Goal: Task Accomplishment & Management: Use online tool/utility

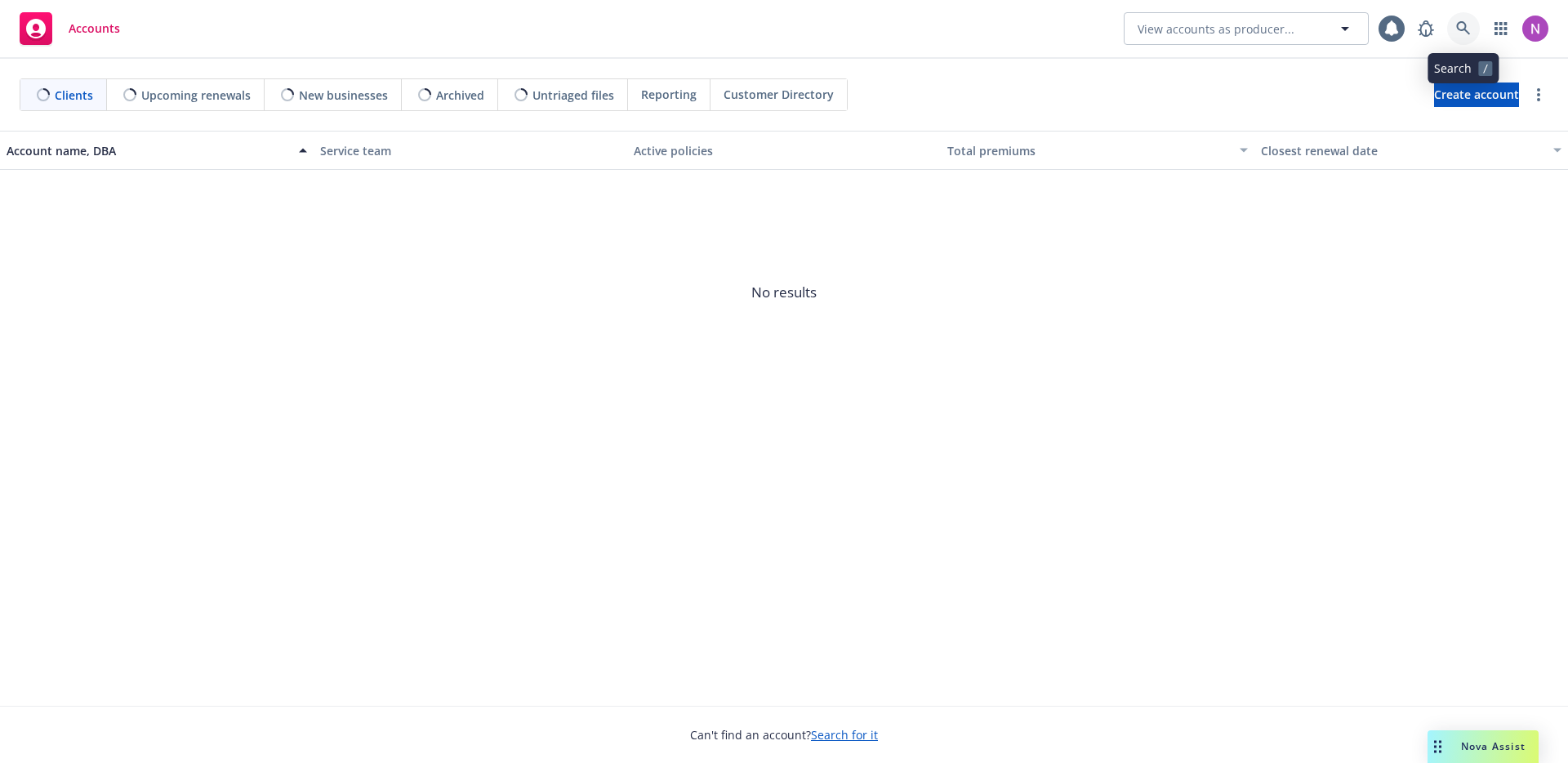
click at [1467, 25] on icon at bounding box center [1463, 28] width 15 height 15
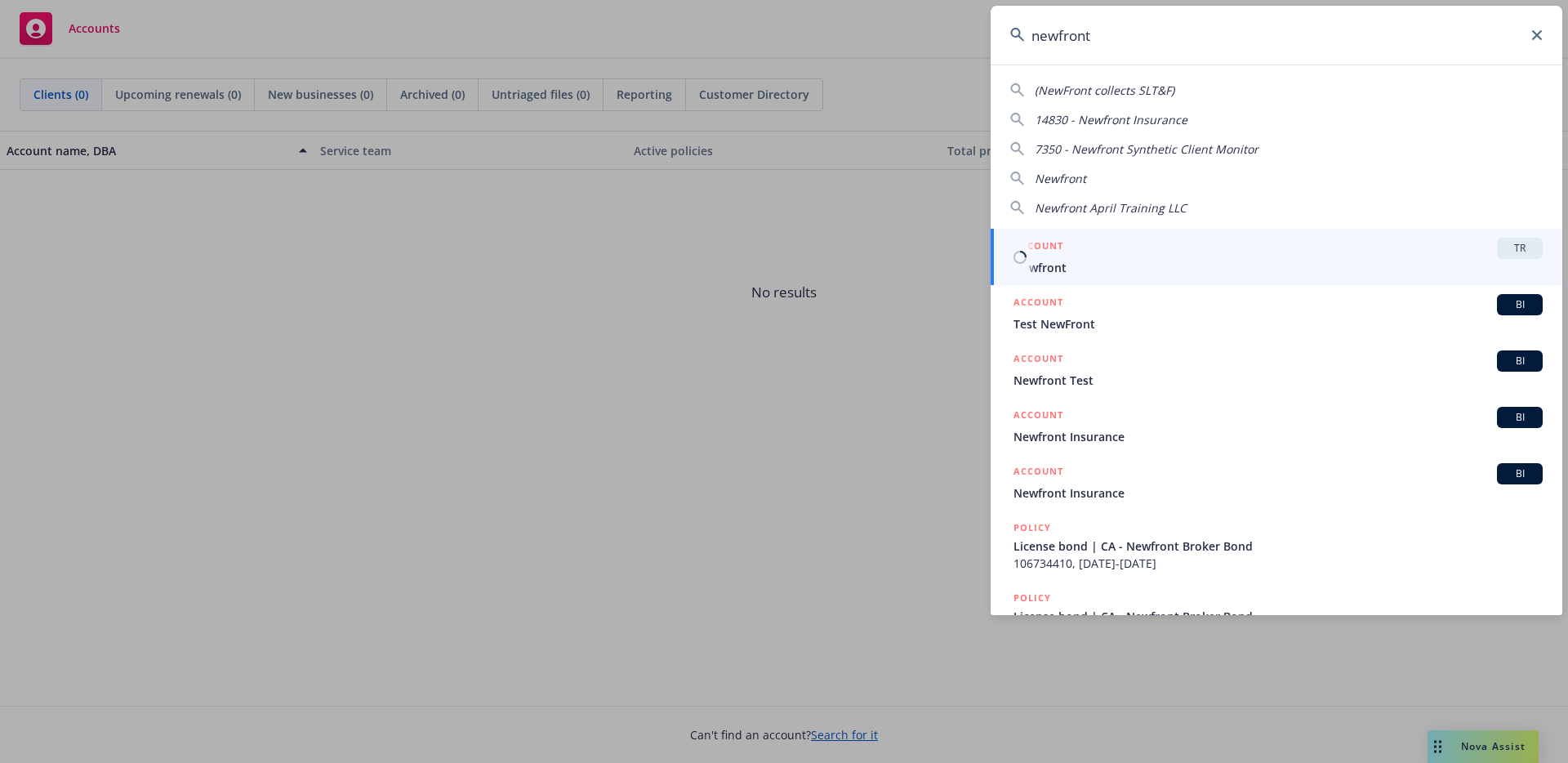
type input "newfront"
click at [1171, 260] on span "Newfront" at bounding box center [1277, 267] width 529 height 17
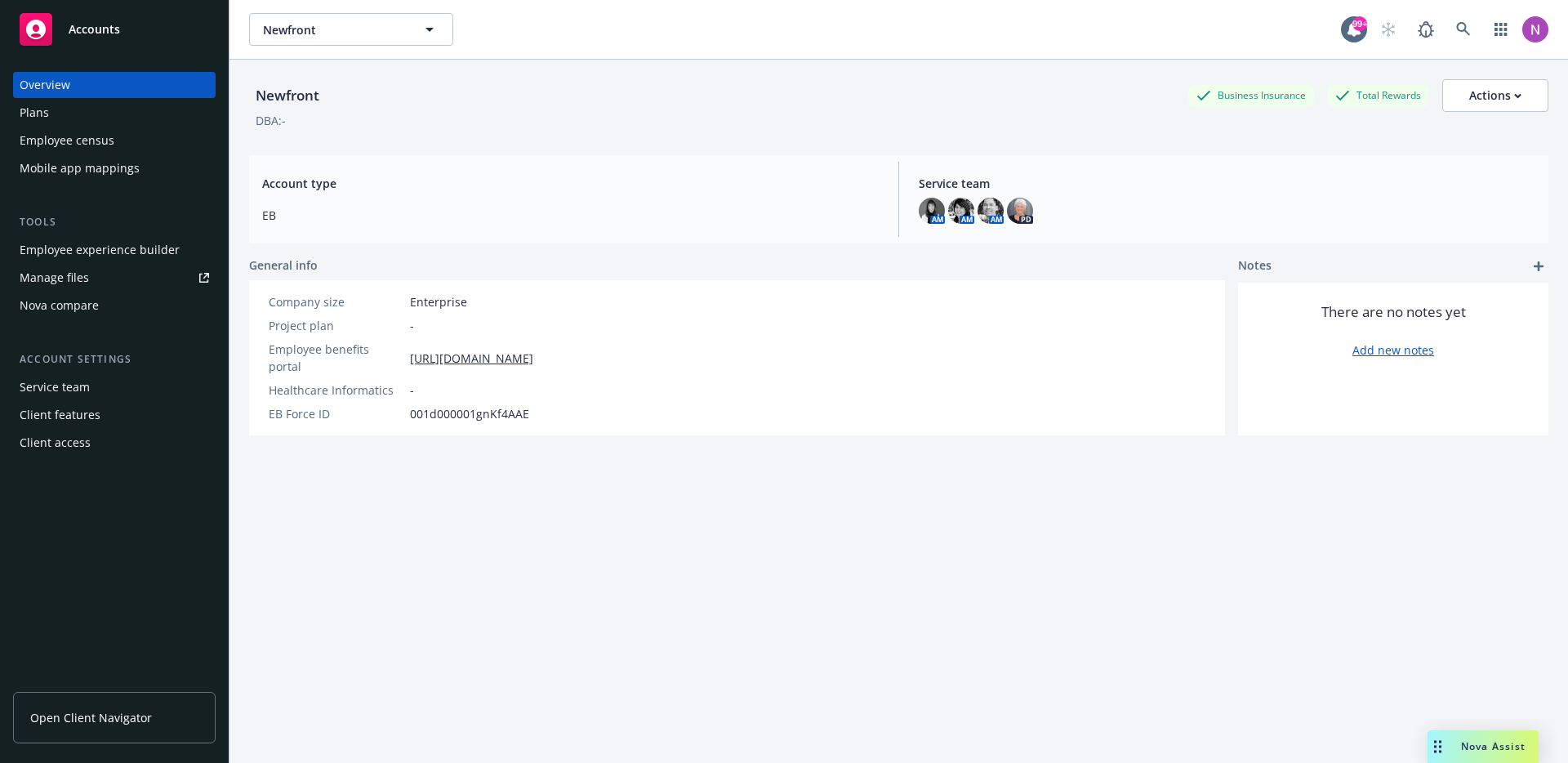
click at [96, 163] on div "Mobile app mappings" at bounding box center [80, 169] width 120 height 27
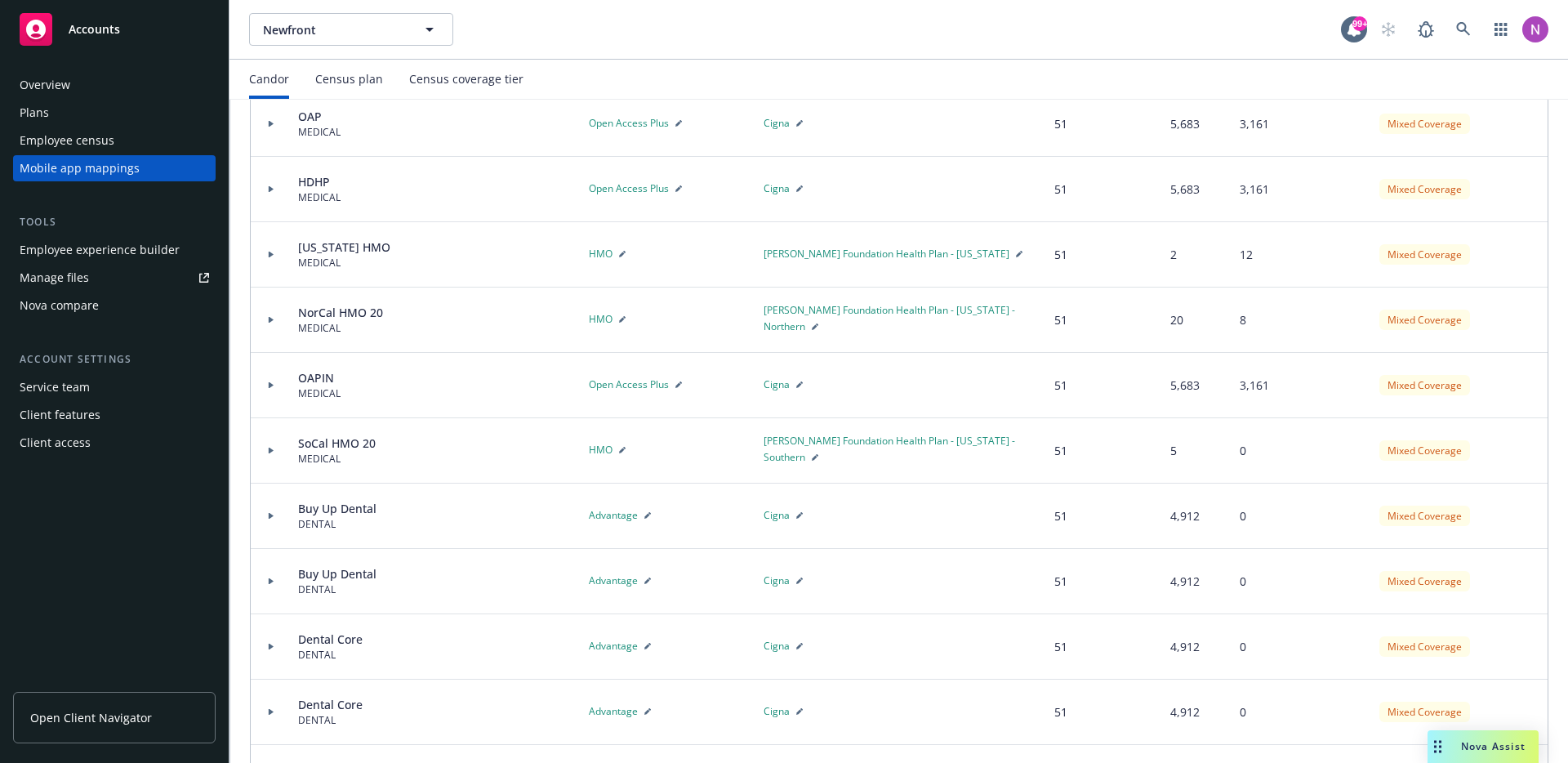
scroll to position [285, 0]
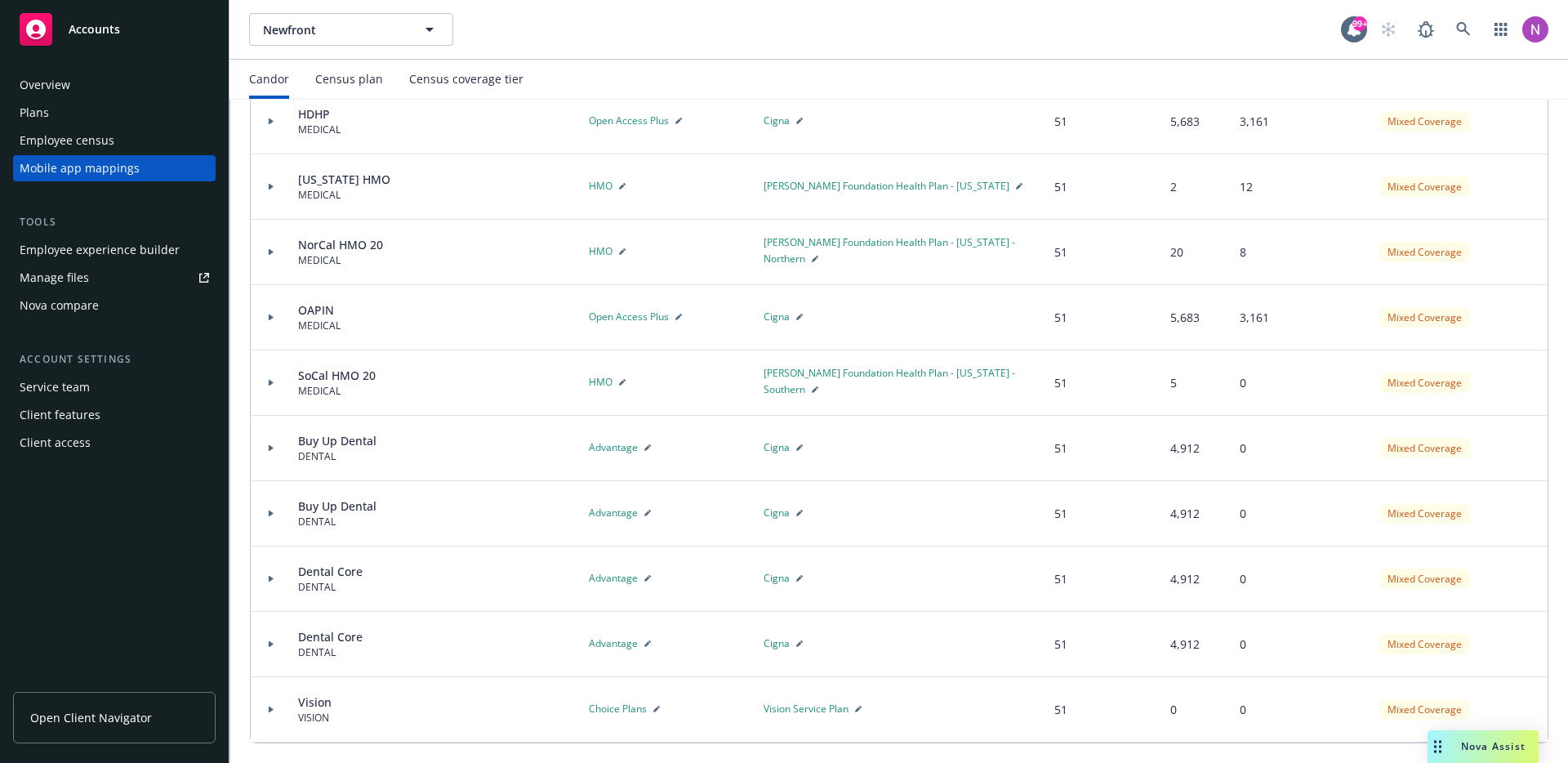
click at [653, 707] on icon "button" at bounding box center [656, 708] width 6 height 6
click at [652, 703] on textarea "Choice Plans" at bounding box center [658, 727] width 141 height 80
type textarea "x"
type textarea "Choice Plan"
type textarea "x"
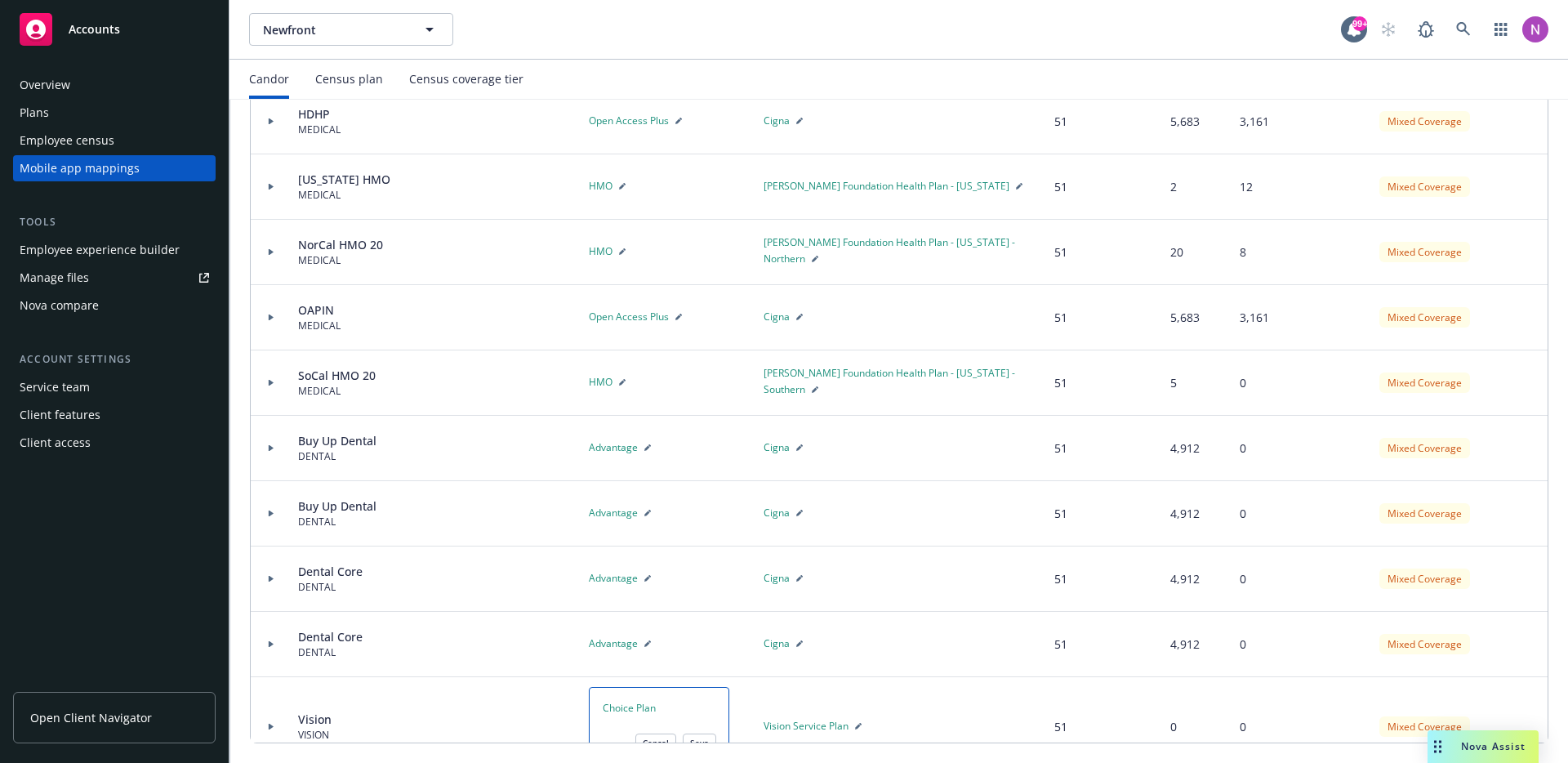
type textarea "Choice Pla"
type textarea "x"
type textarea "Choice Pl"
type textarea "x"
type textarea "Choice P"
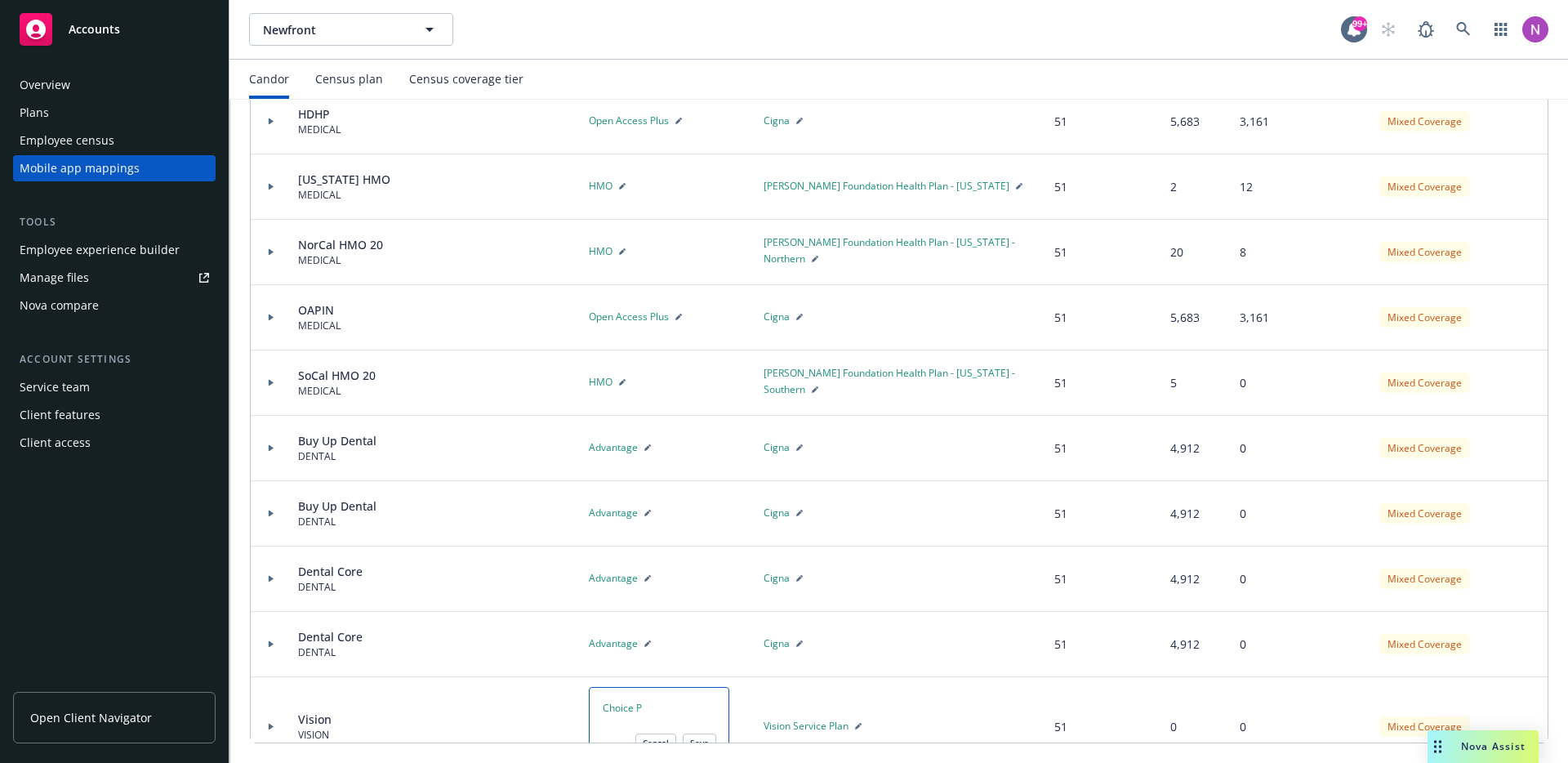
type textarea "x"
type textarea "Choice"
type textarea "x"
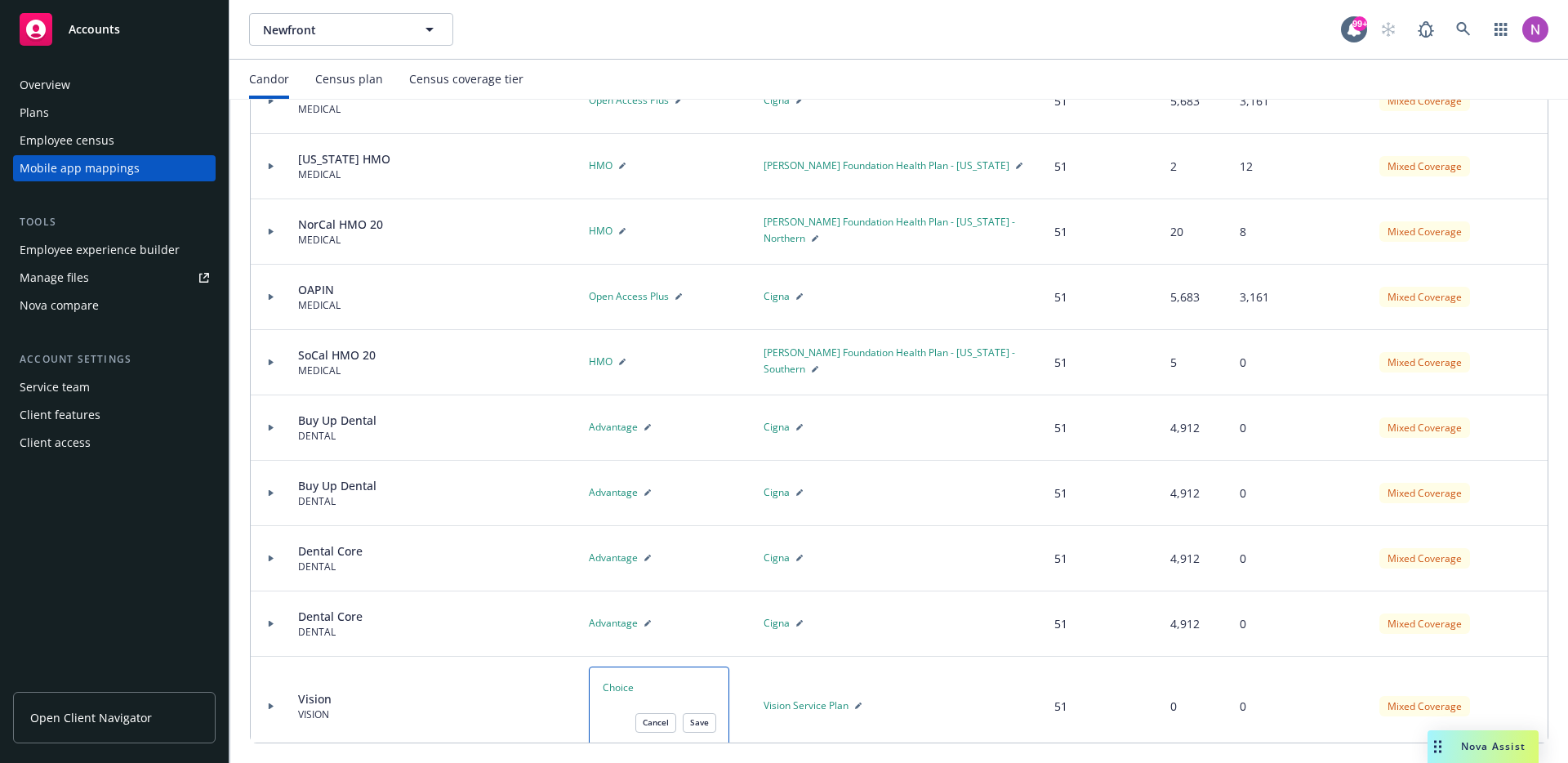
scroll to position [34, 0]
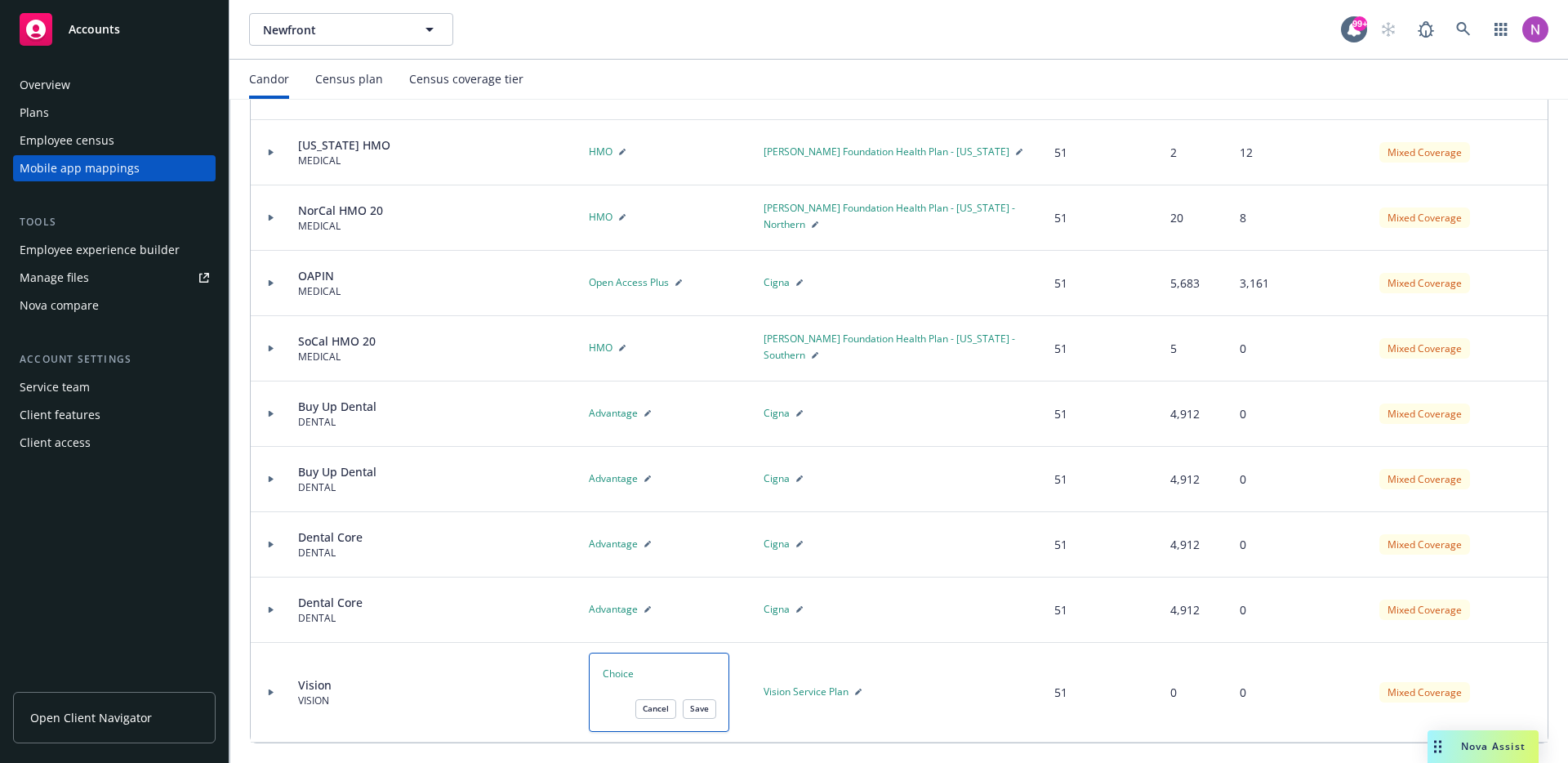
type textarea "Choice"
click at [700, 705] on button "Save" at bounding box center [699, 709] width 34 height 19
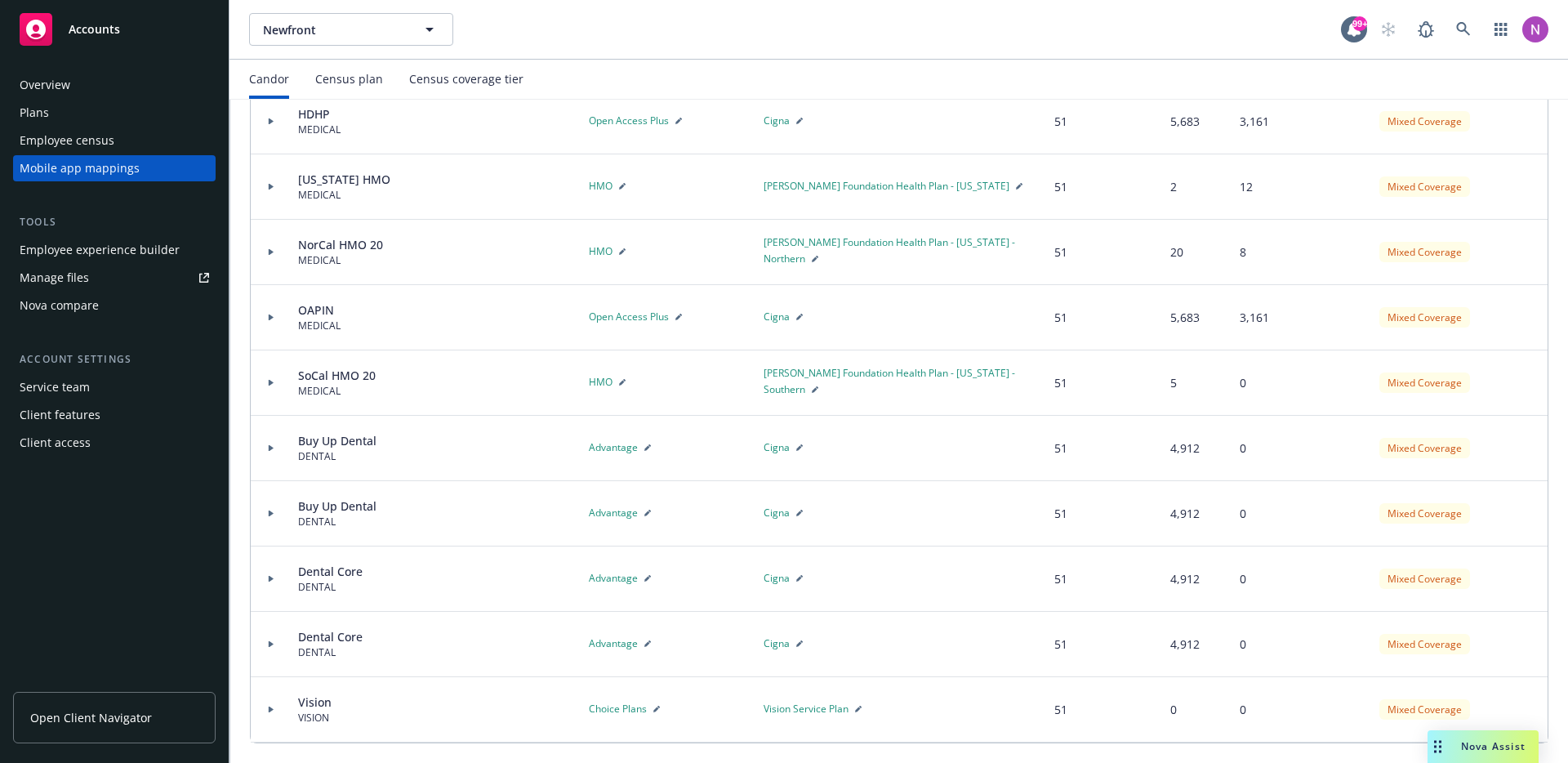
scroll to position [0, 0]
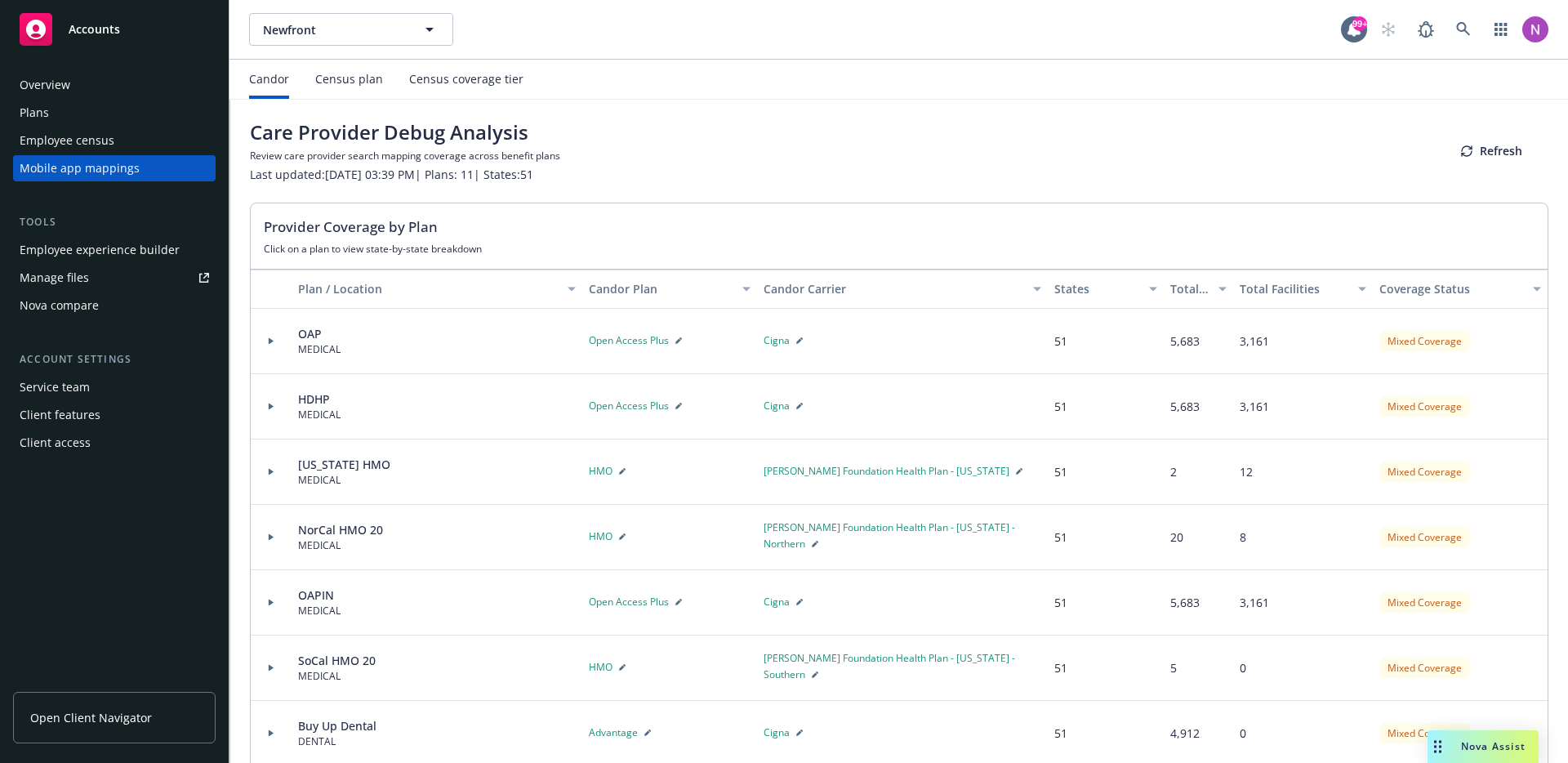
click at [267, 466] on div at bounding box center [271, 472] width 41 height 65
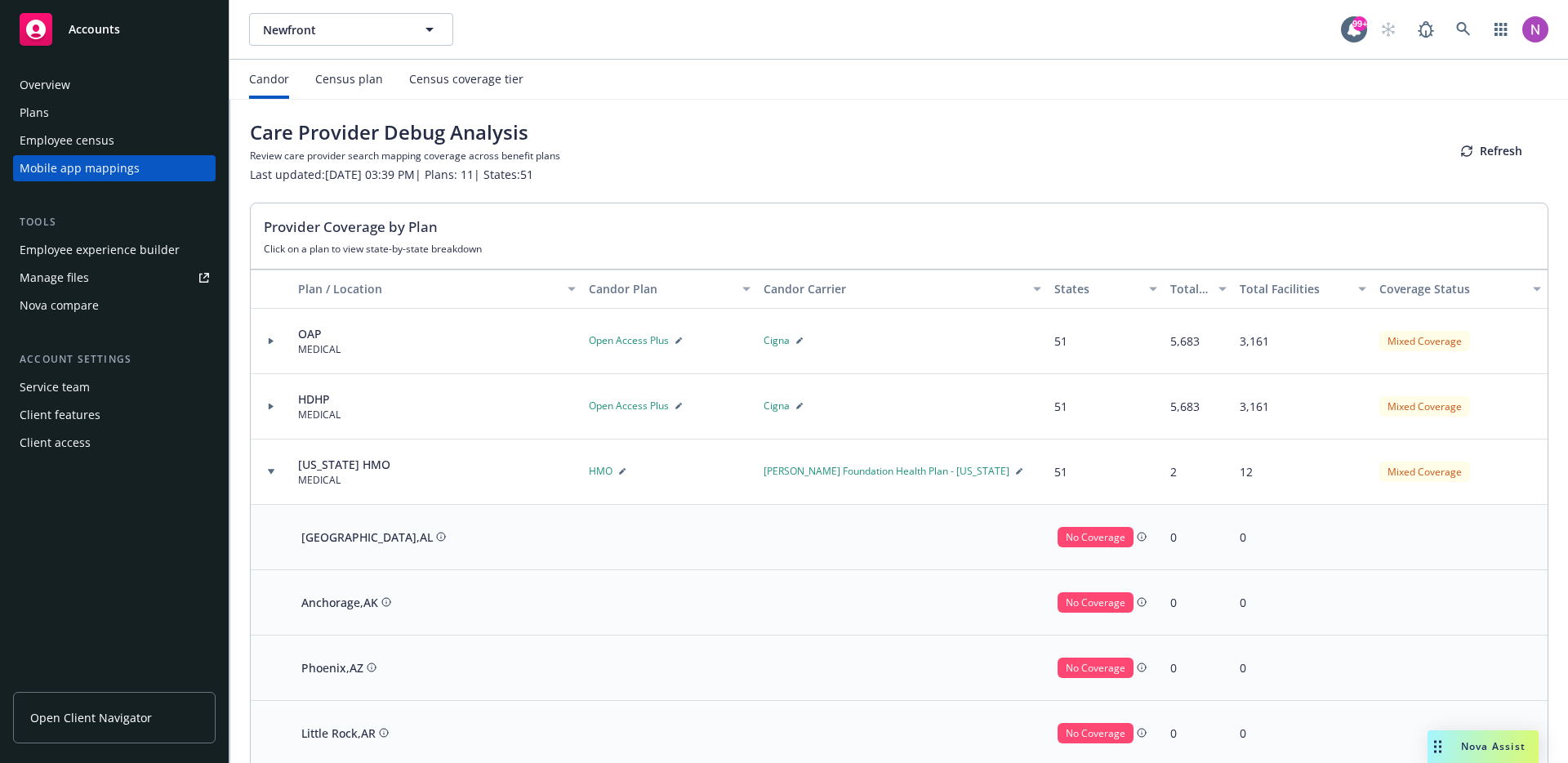
click at [274, 473] on div at bounding box center [270, 471] width 27 height 5
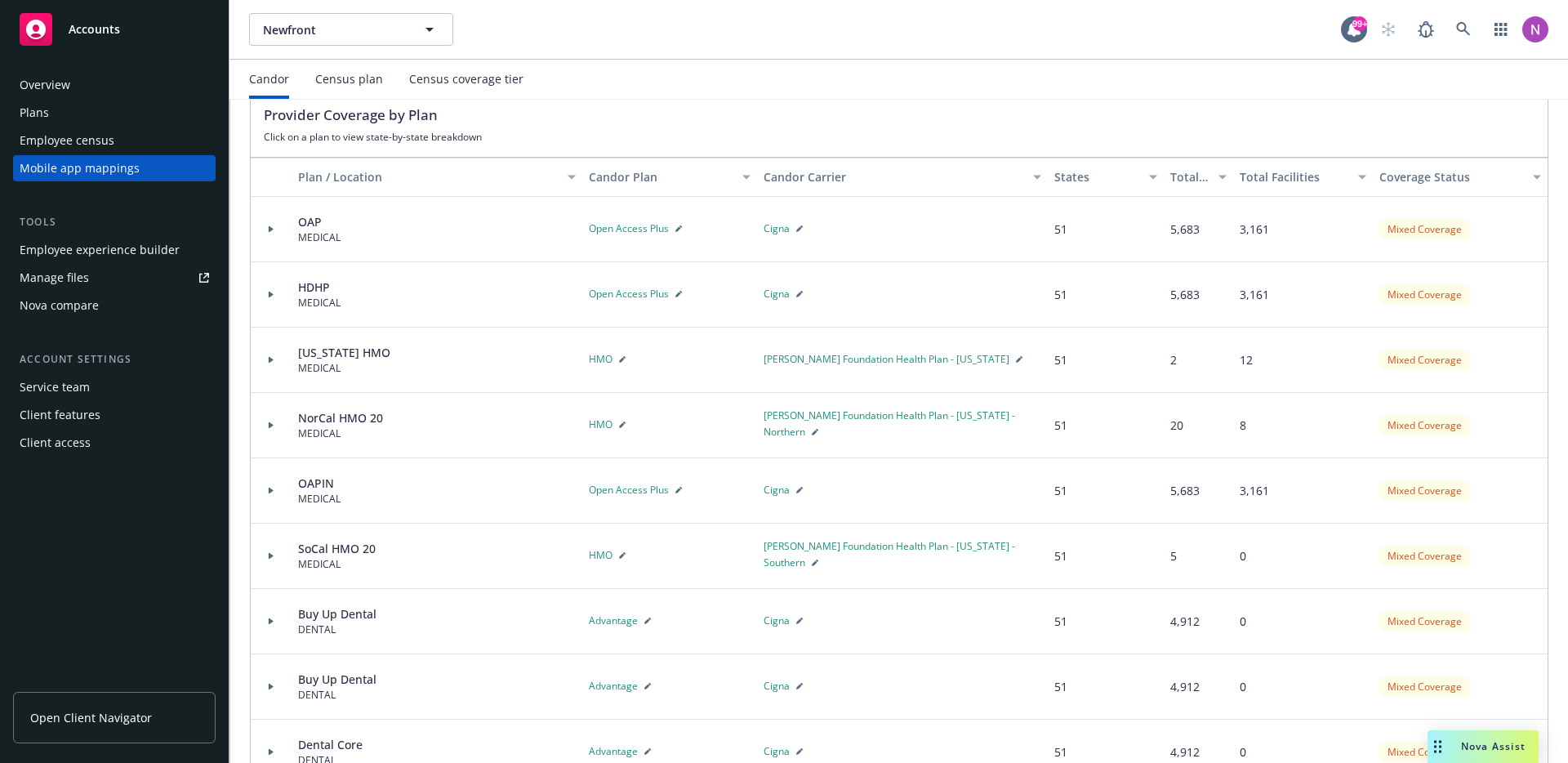
scroll to position [285, 0]
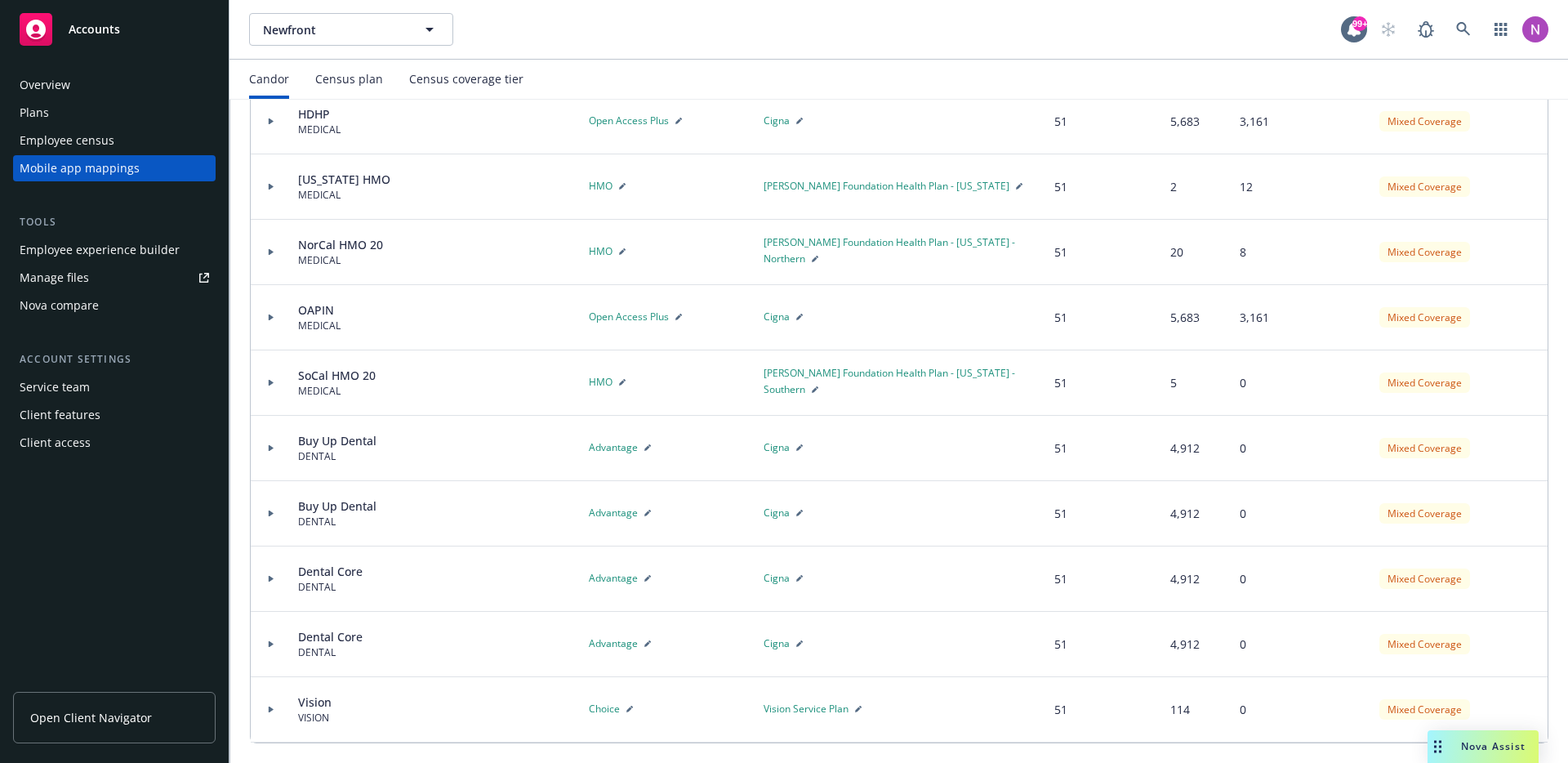
click at [265, 382] on div at bounding box center [270, 383] width 27 height 5
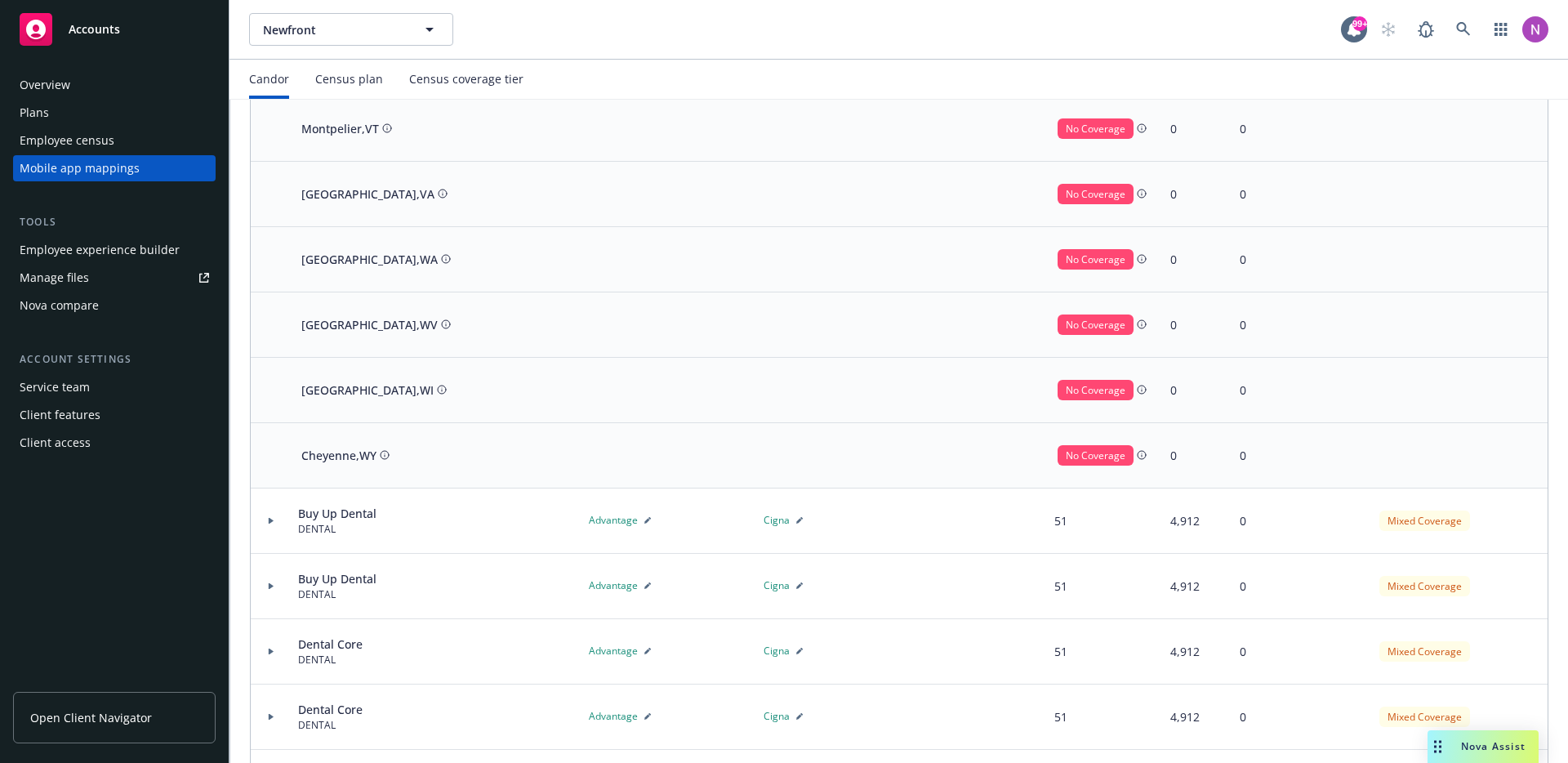
scroll to position [3617, 0]
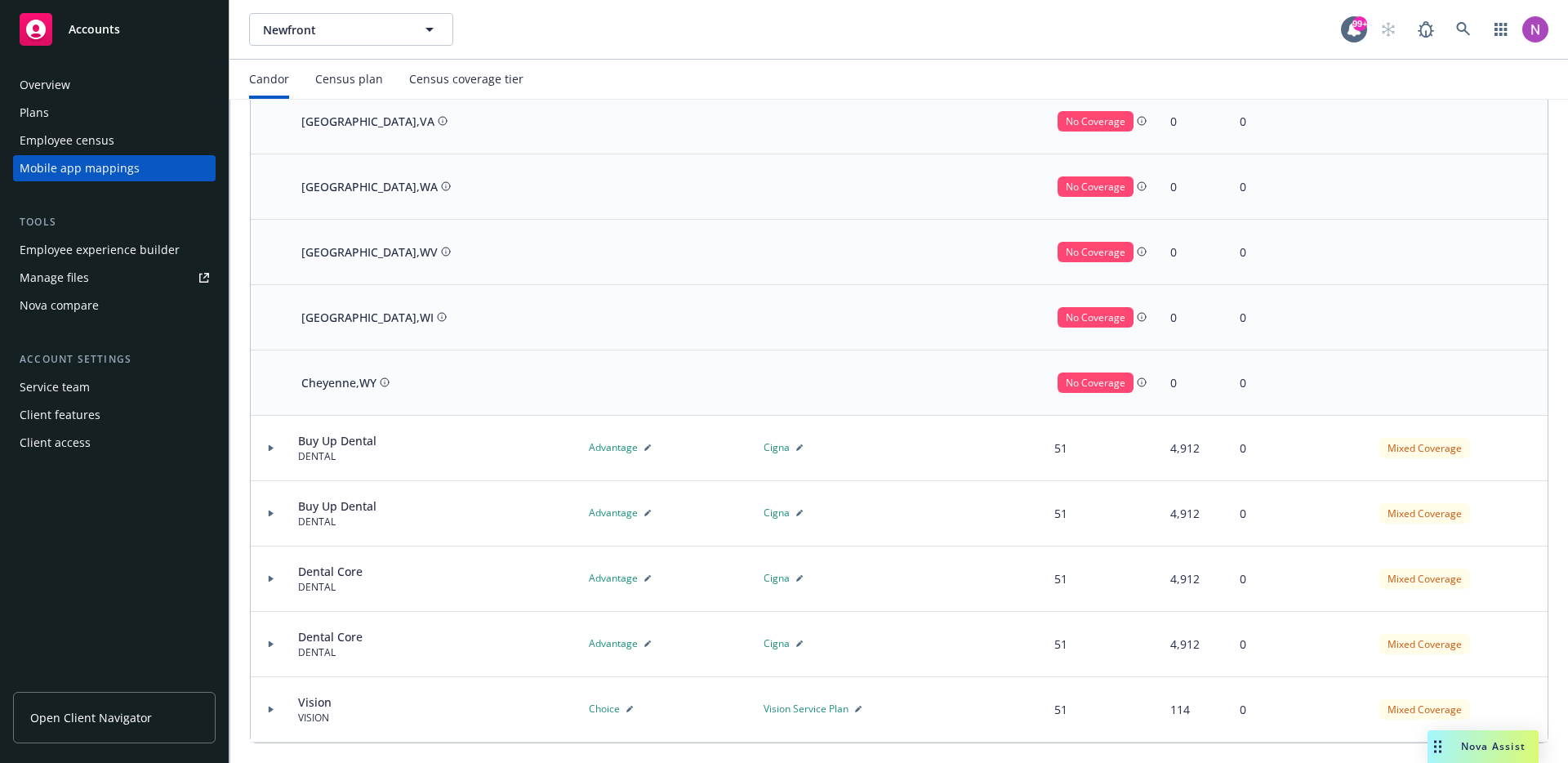
click at [1373, 263] on div at bounding box center [1460, 252] width 175 height 65
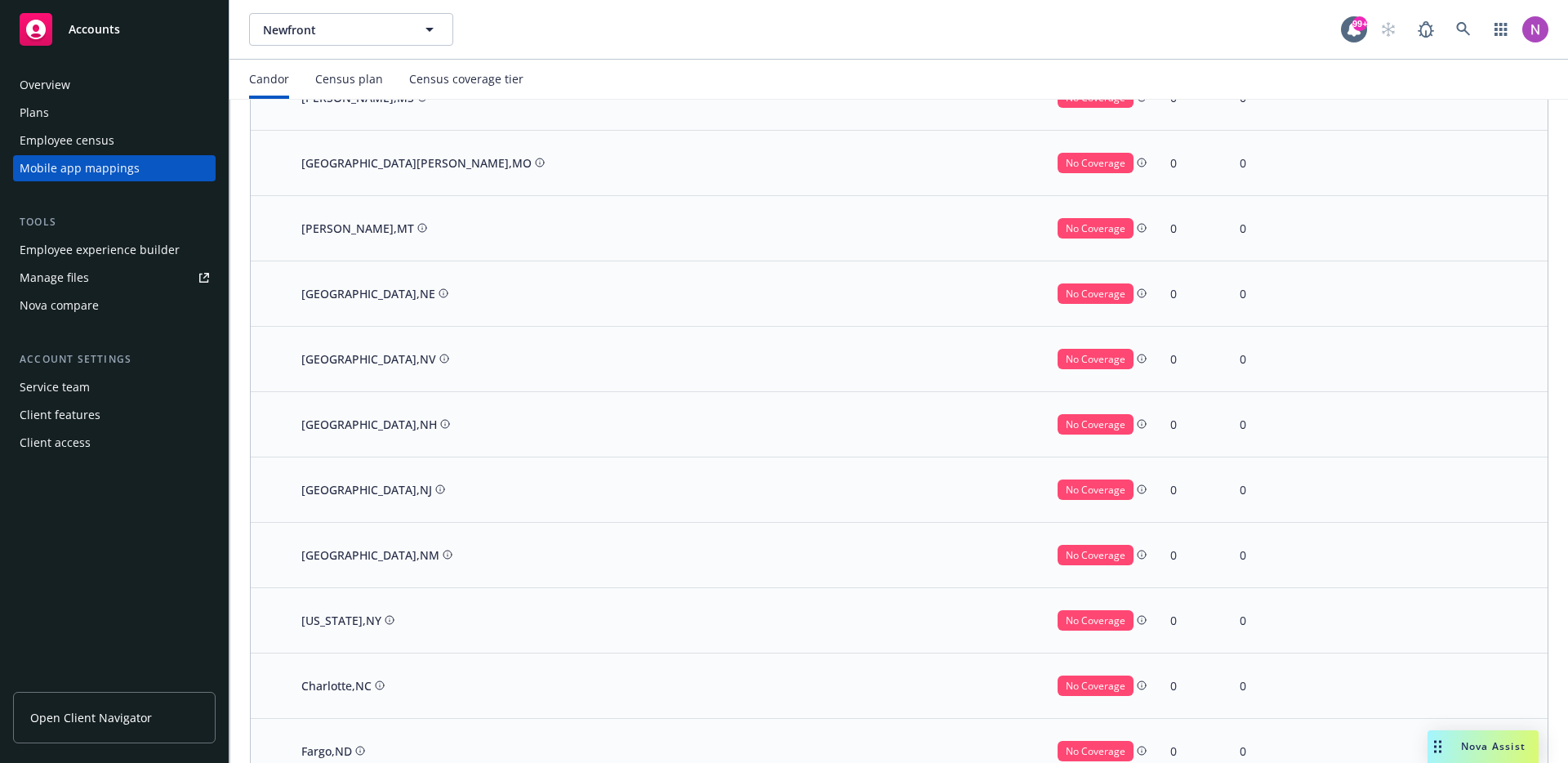
scroll to position [1732, 0]
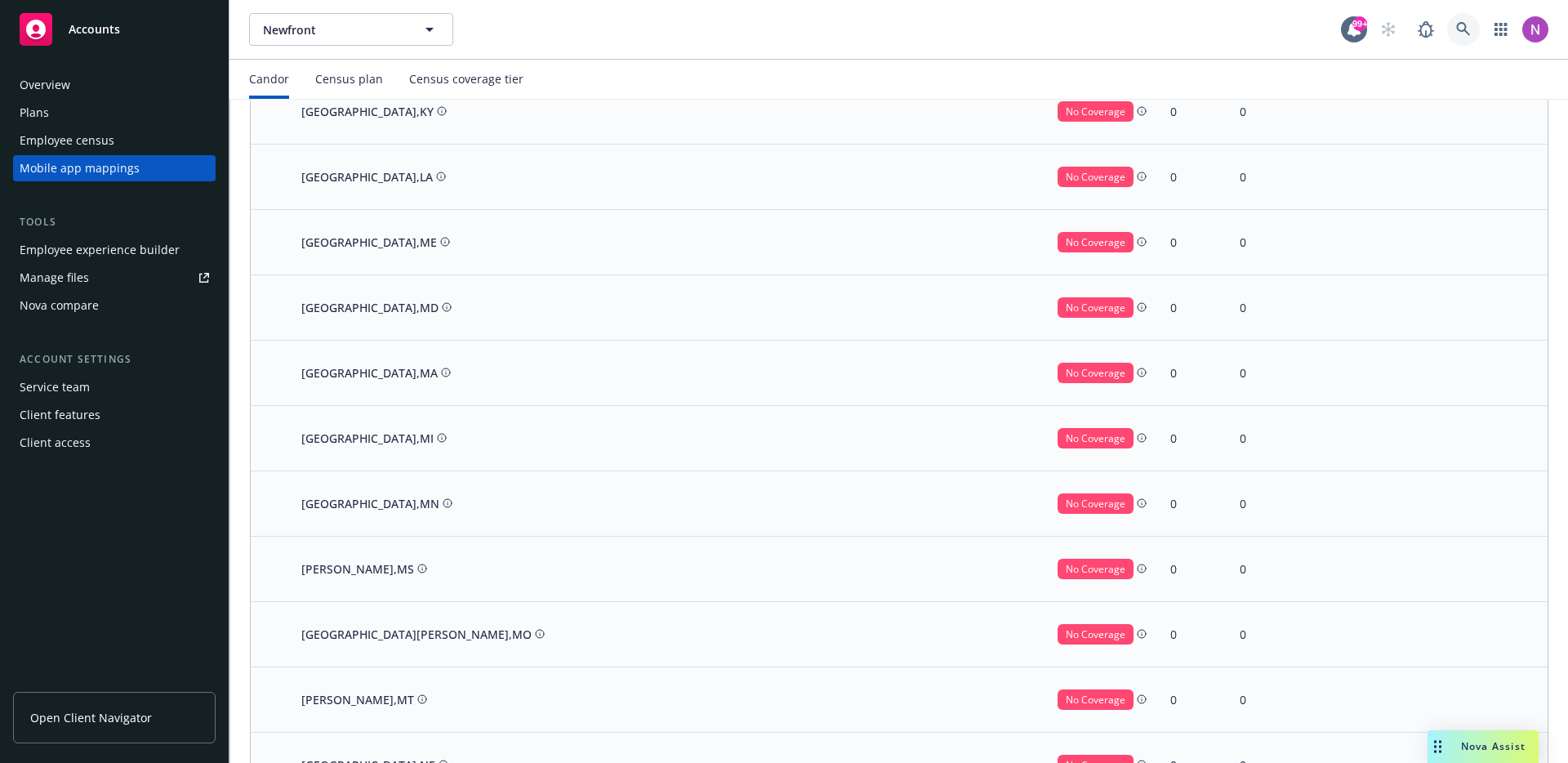
click at [1457, 31] on icon at bounding box center [1463, 29] width 15 height 15
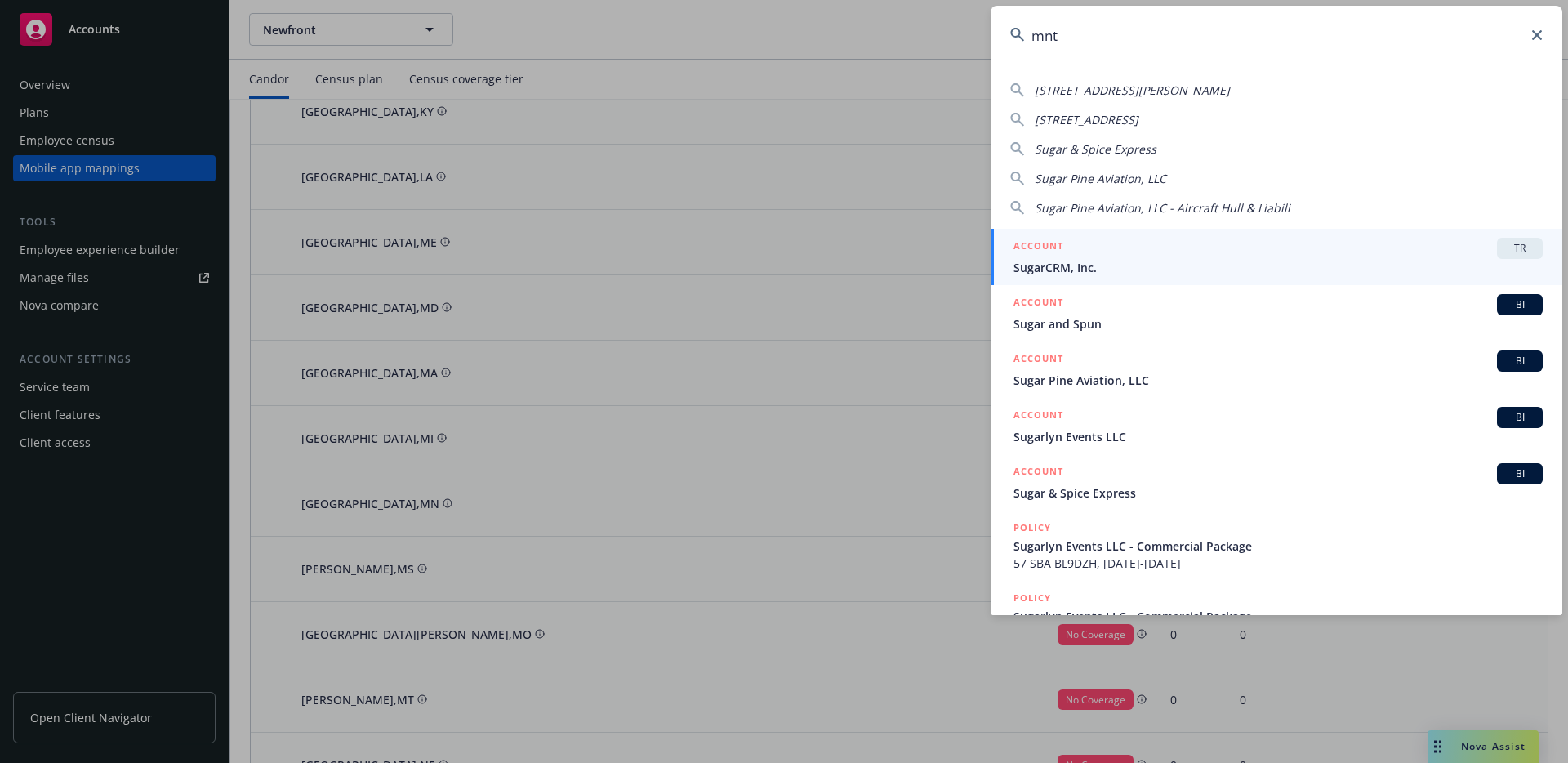
type input "mntn"
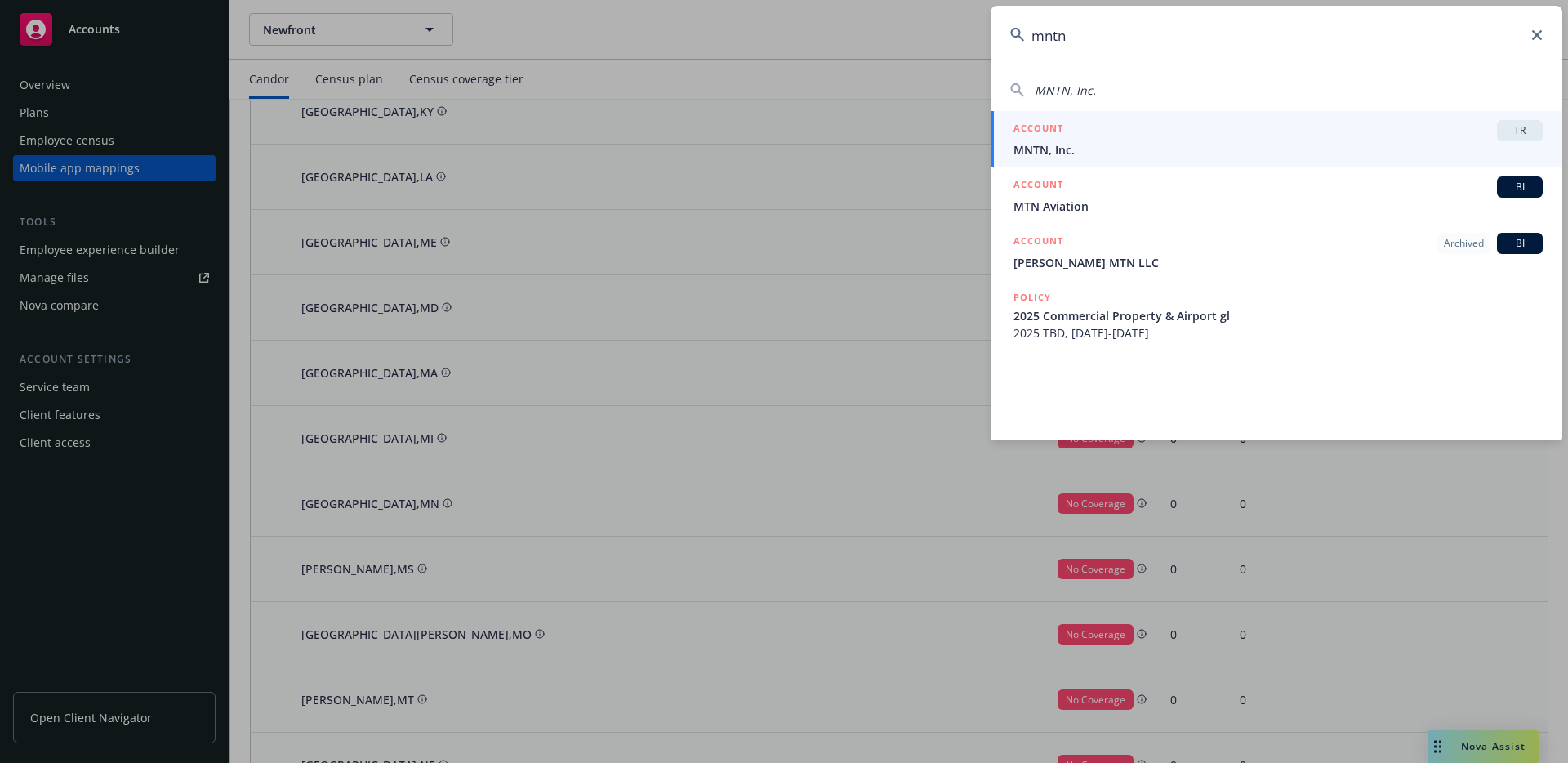
click at [1146, 145] on span "MNTN, Inc." at bounding box center [1277, 149] width 529 height 17
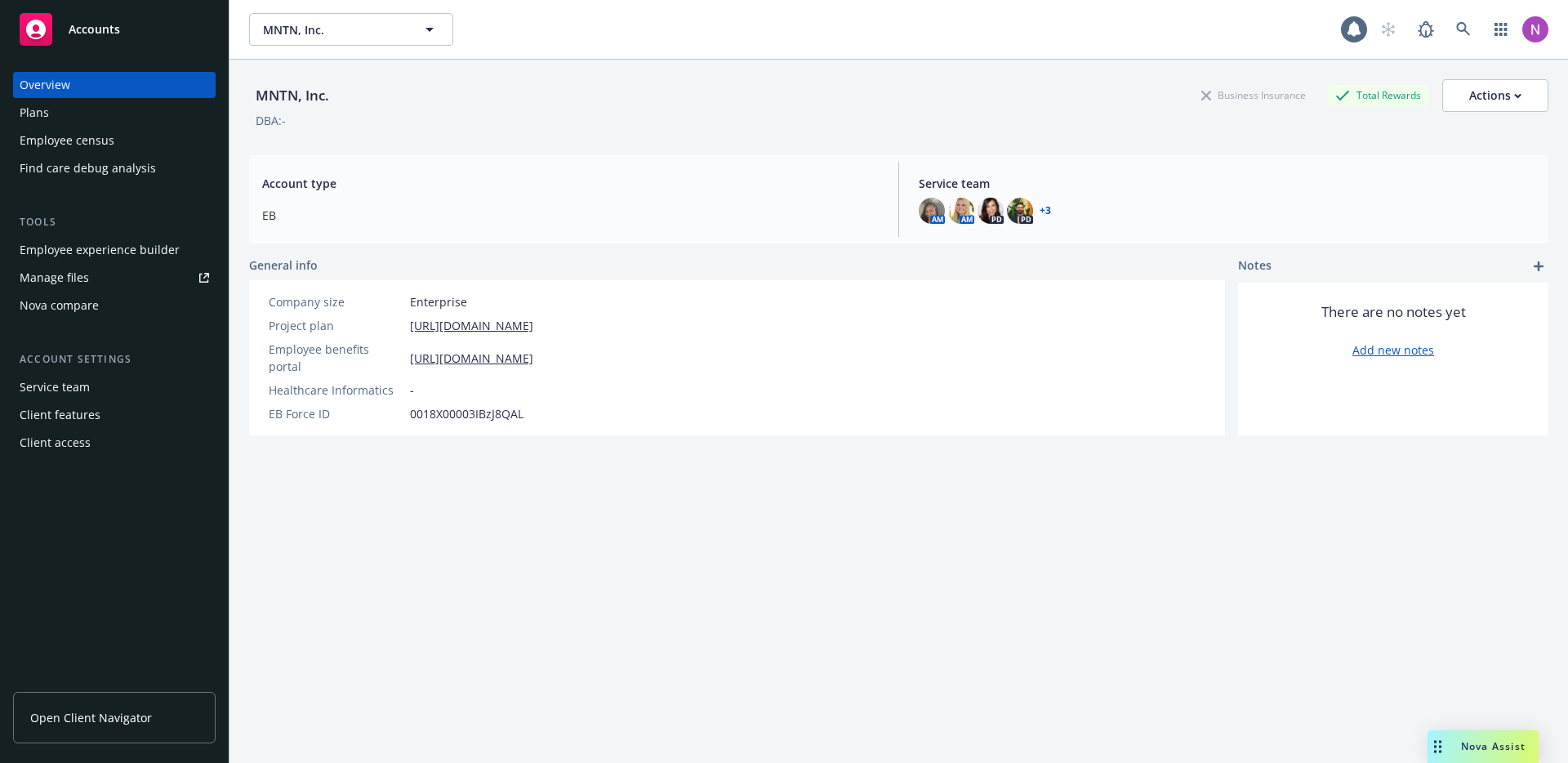
scroll to position [59, 0]
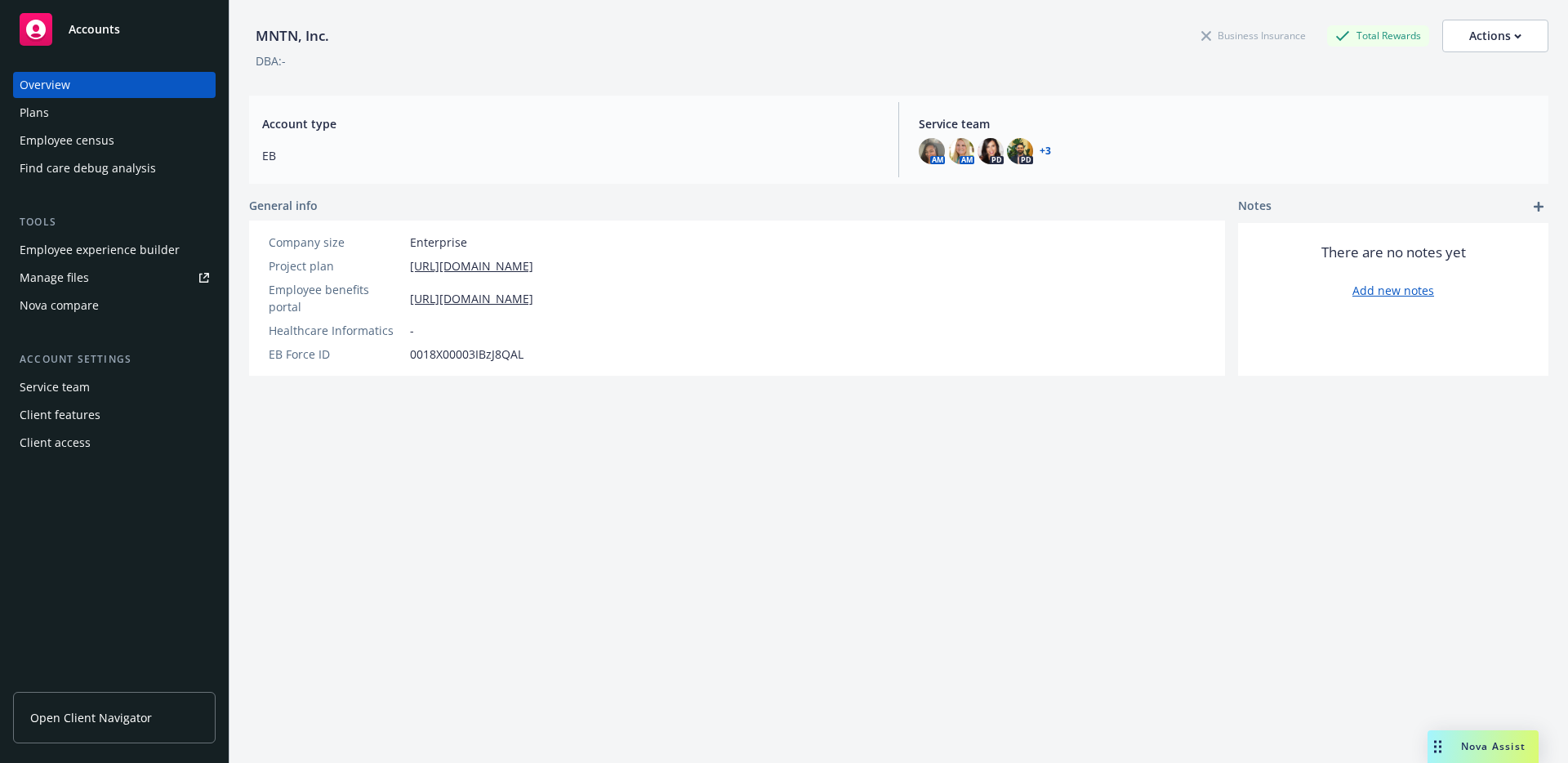
click at [57, 161] on div "Find care debug analysis" at bounding box center [88, 169] width 136 height 27
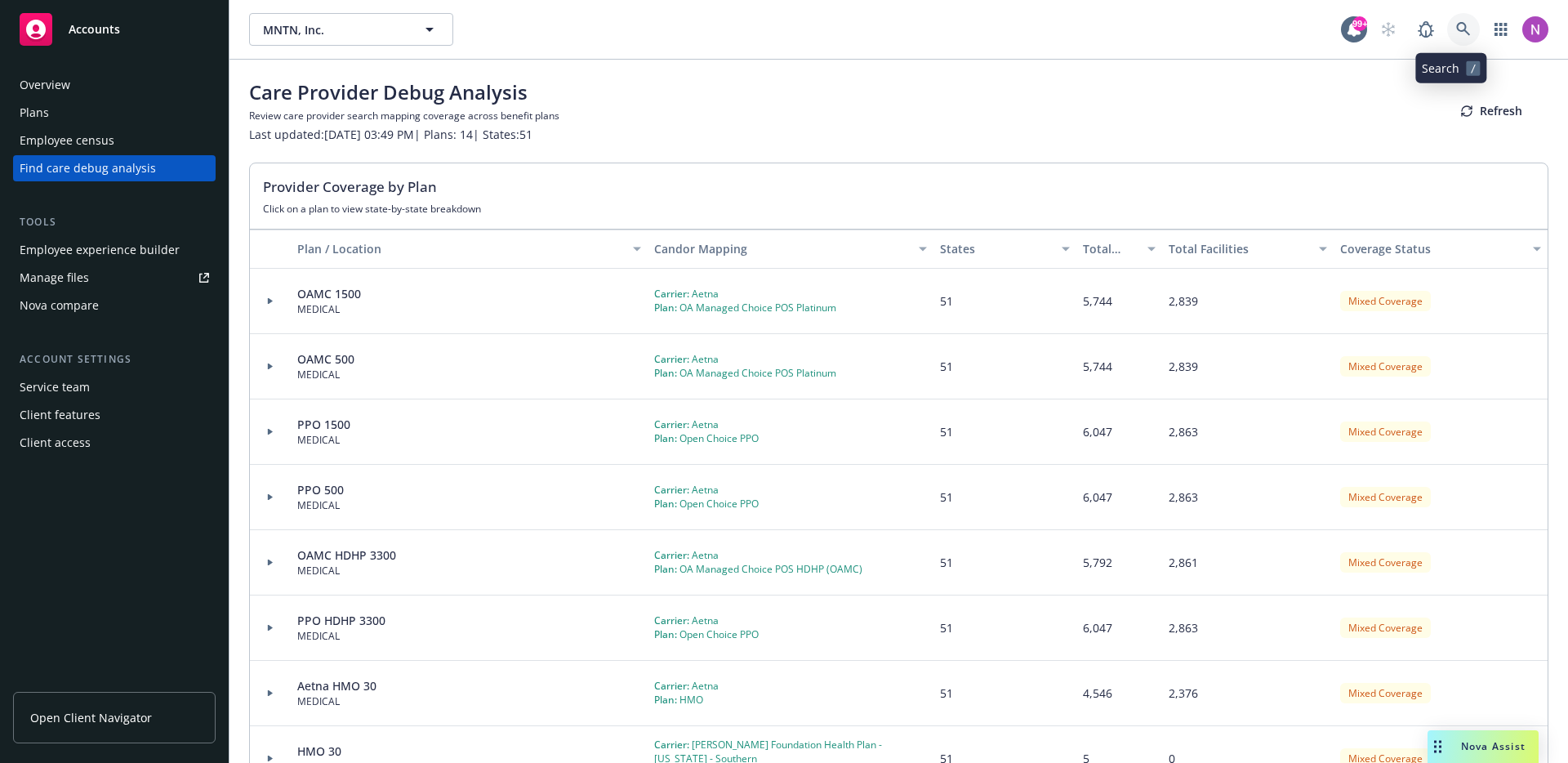
click at [1456, 25] on icon at bounding box center [1463, 29] width 14 height 14
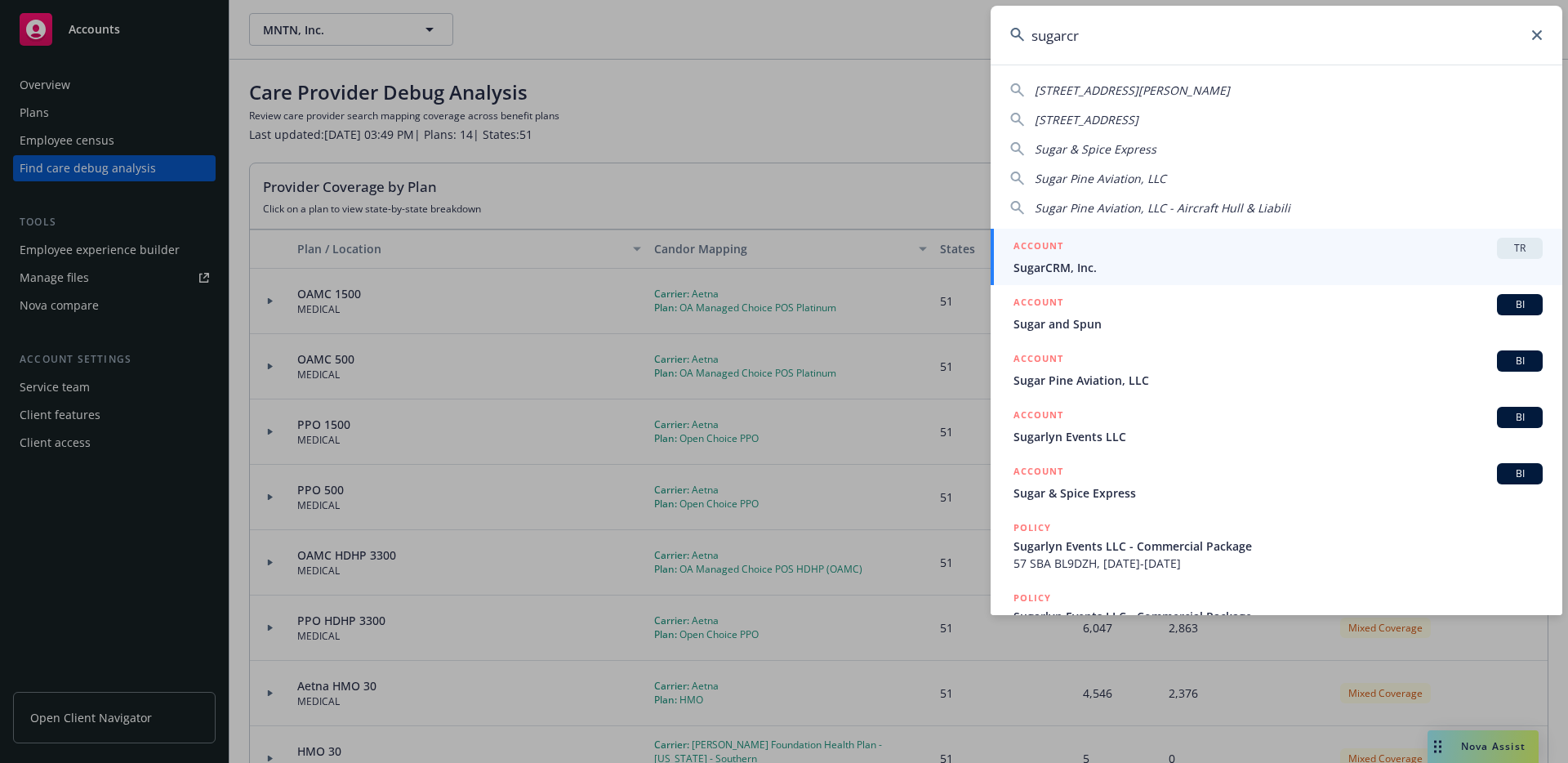
type input "sugarcrm"
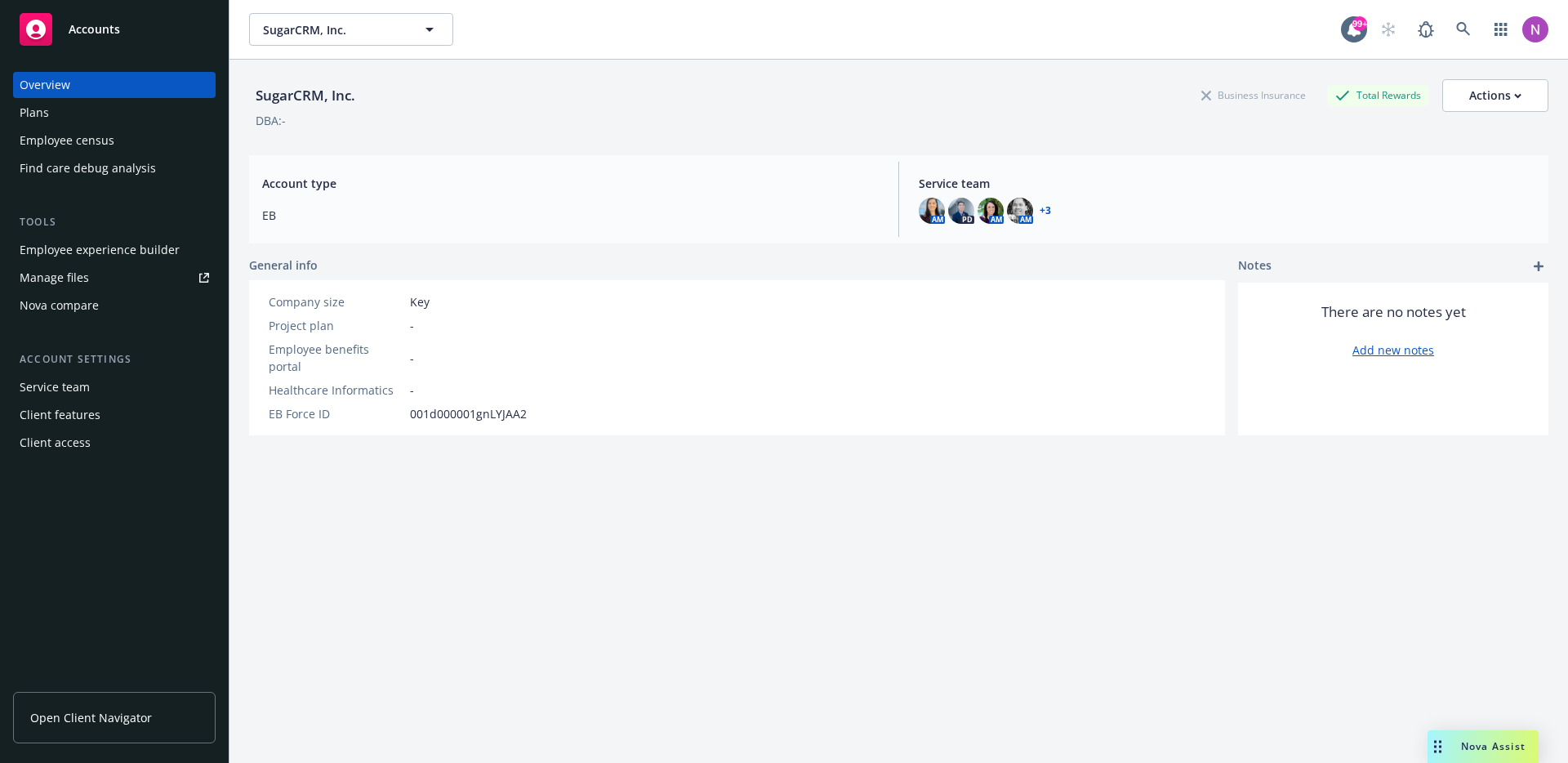
click at [130, 183] on div "Overview Plans Employee census Find care debug analysis Tools Employee experien…" at bounding box center [114, 263] width 202 height 384
click at [142, 174] on div "Find care debug analysis" at bounding box center [88, 169] width 136 height 27
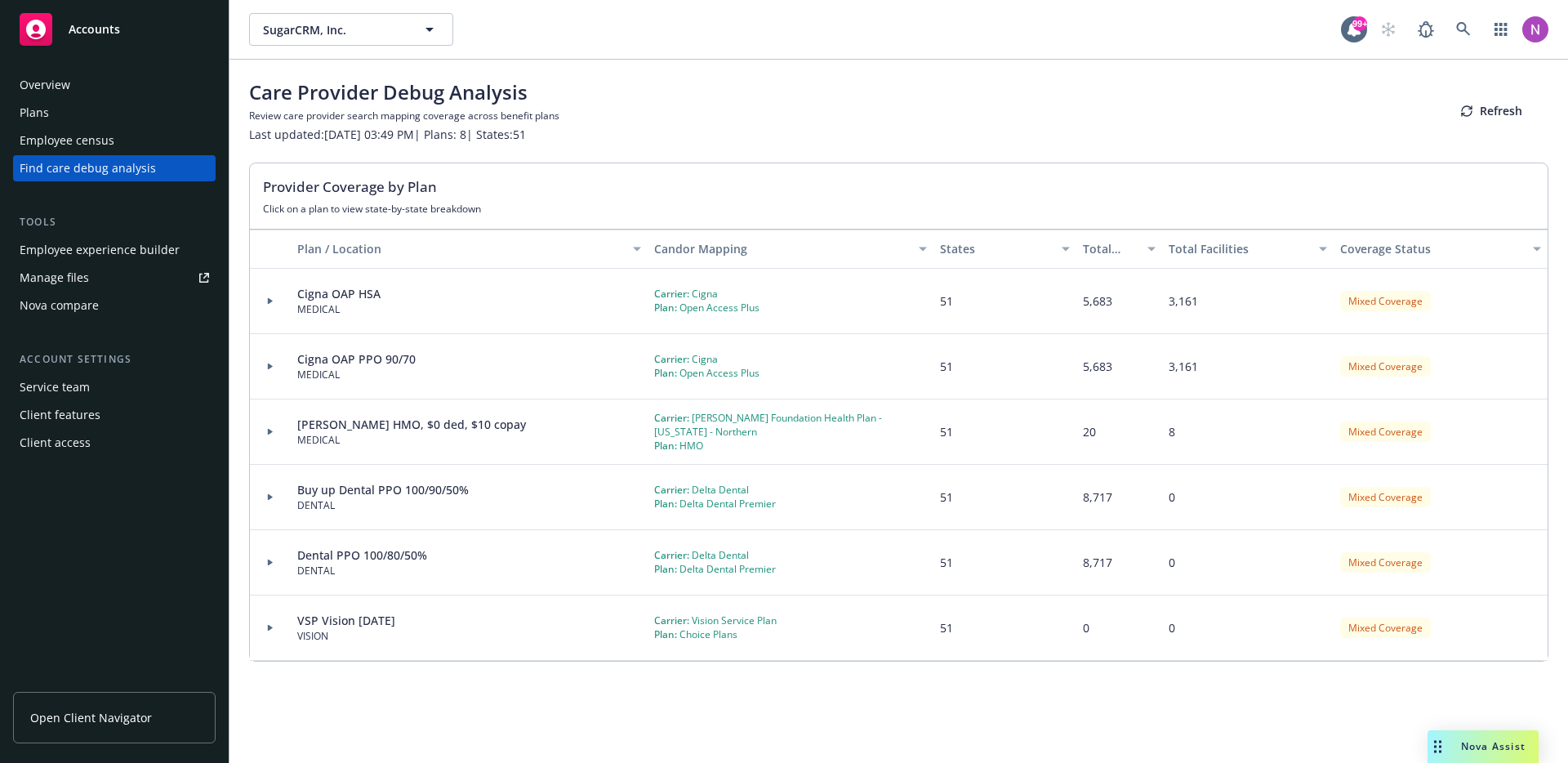
click at [304, 631] on div "VISION" at bounding box center [346, 636] width 98 height 14
click at [275, 625] on div at bounding box center [270, 628] width 27 height 5
click at [267, 626] on icon at bounding box center [270, 628] width 6 height 5
click at [746, 641] on div "Carrier: Vision Service Plan Plan: Choice Plans" at bounding box center [790, 628] width 285 height 65
click at [733, 636] on div "Plan: Choice Plans" at bounding box center [715, 634] width 123 height 14
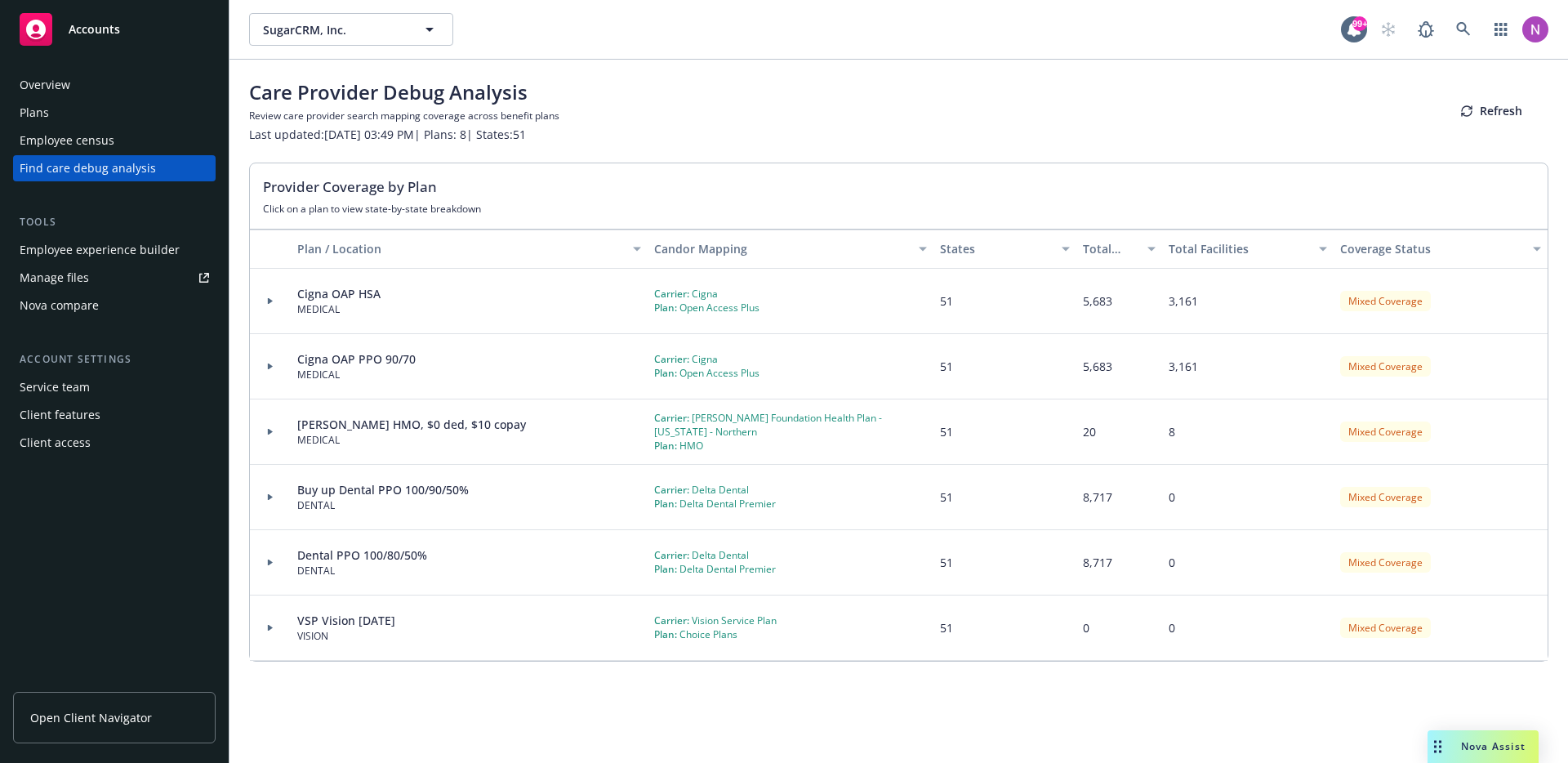
click at [734, 625] on div "Carrier: Vision Service Plan" at bounding box center [715, 621] width 123 height 14
drag, startPoint x: 735, startPoint y: 638, endPoint x: 689, endPoint y: 626, distance: 47.5
click at [689, 626] on div "Carrier: Vision Service Plan Plan: Choice Plans" at bounding box center [715, 627] width 123 height 27
click at [838, 498] on div "Carrier: Delta Dental Plan: Delta Dental Premier" at bounding box center [790, 498] width 285 height 65
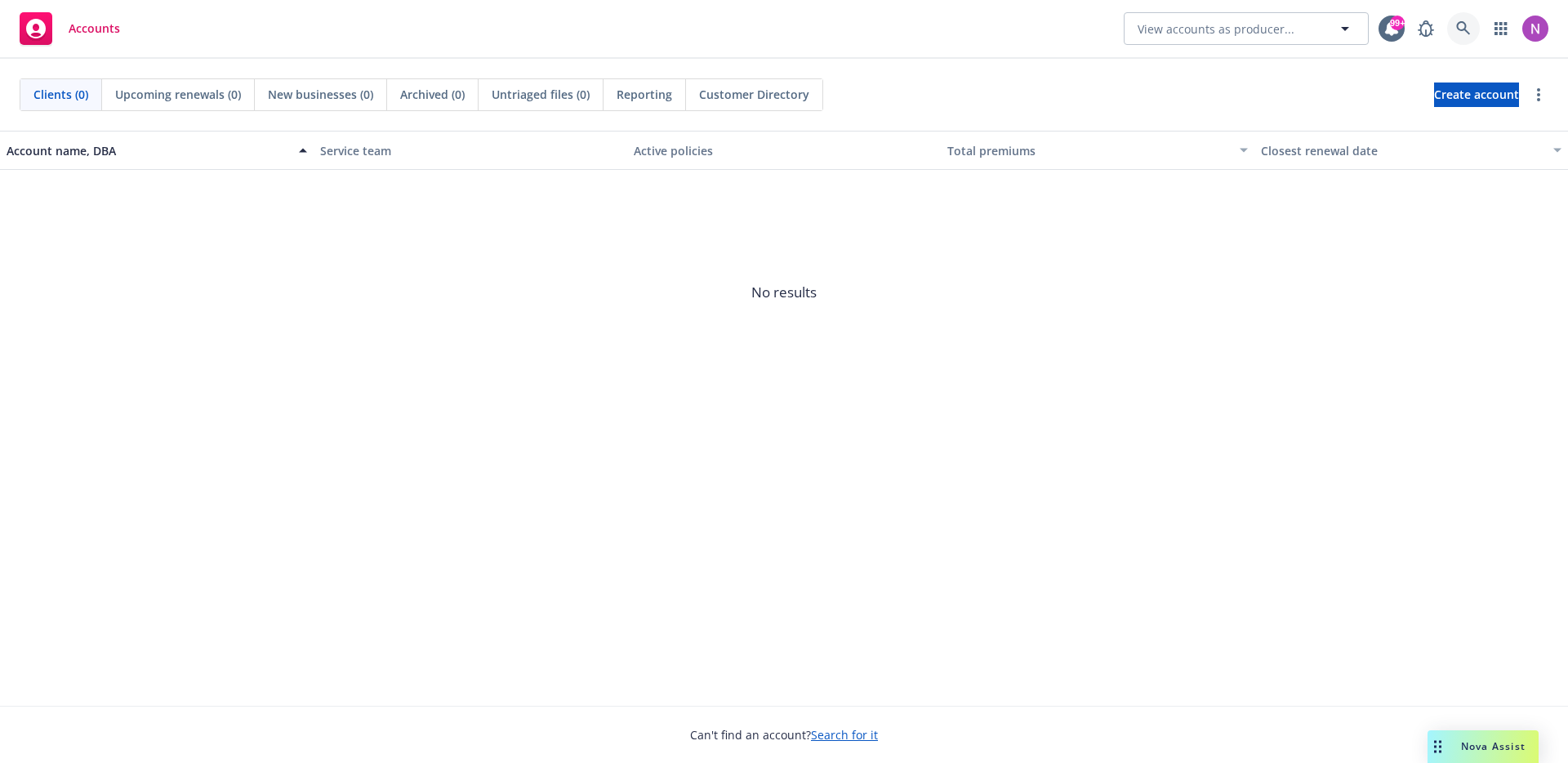
click at [1453, 24] on link at bounding box center [1463, 28] width 33 height 33
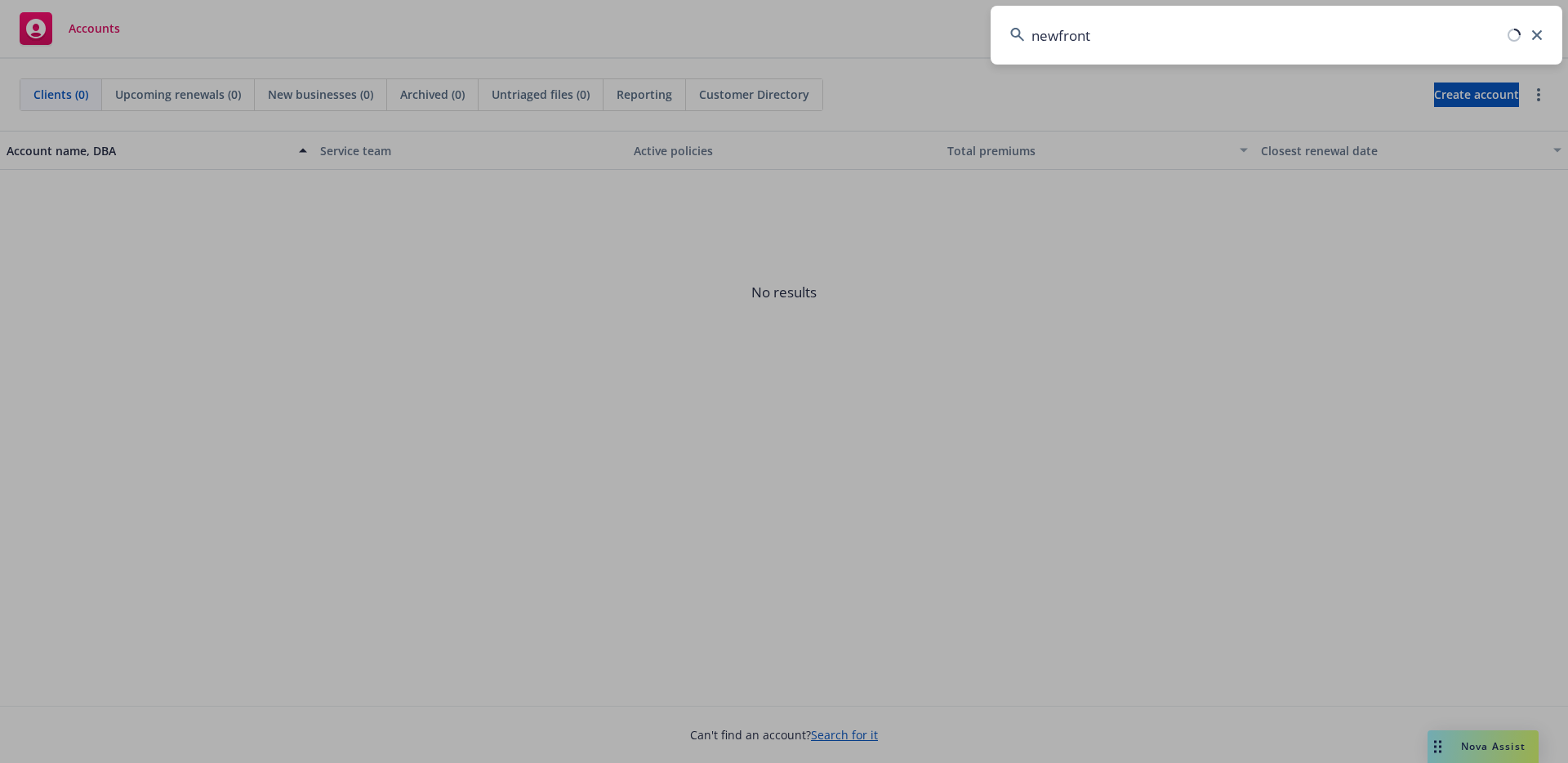
type input "newfront"
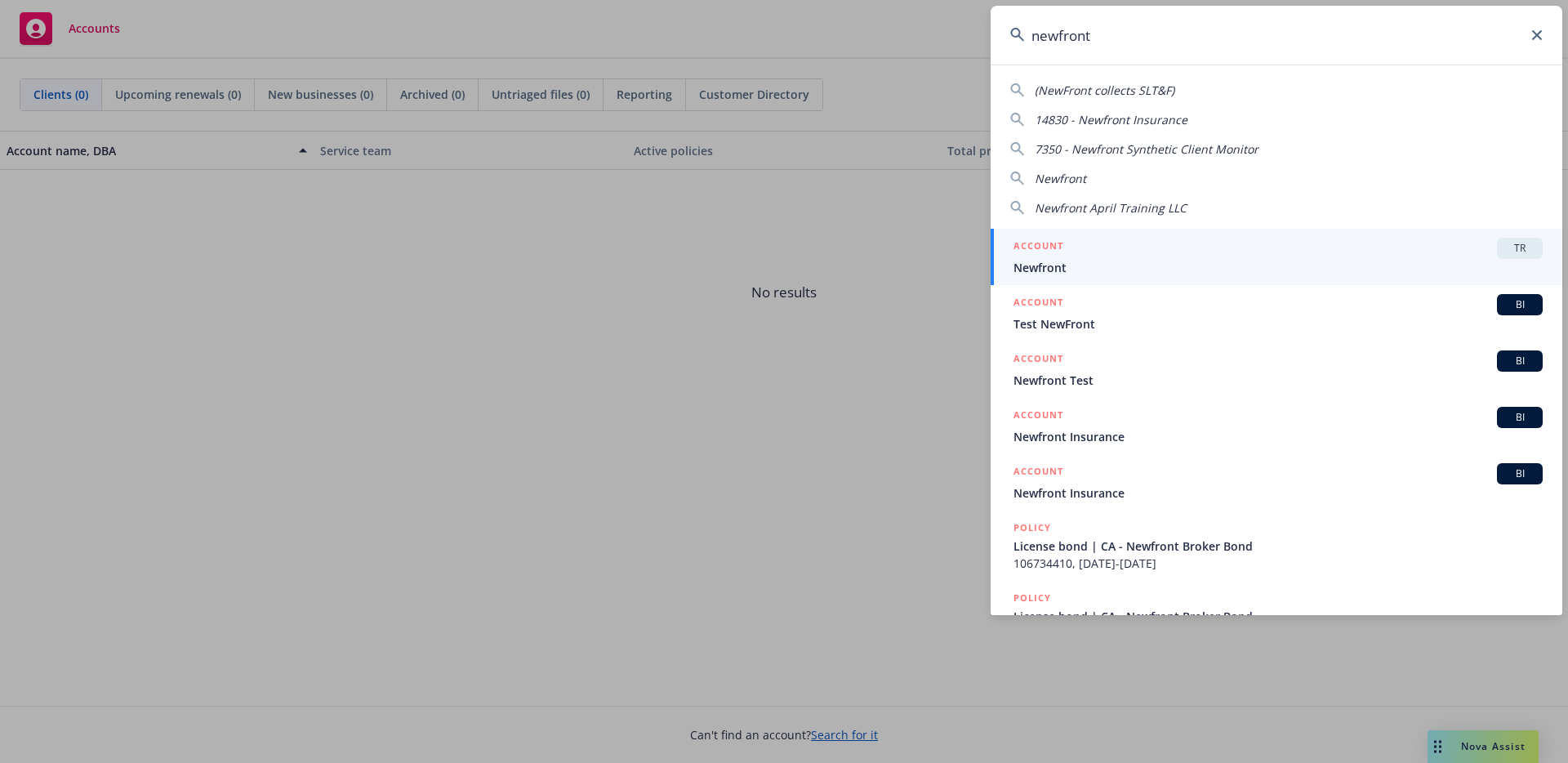
click at [1348, 257] on div "ACCOUNT TR" at bounding box center [1277, 248] width 529 height 21
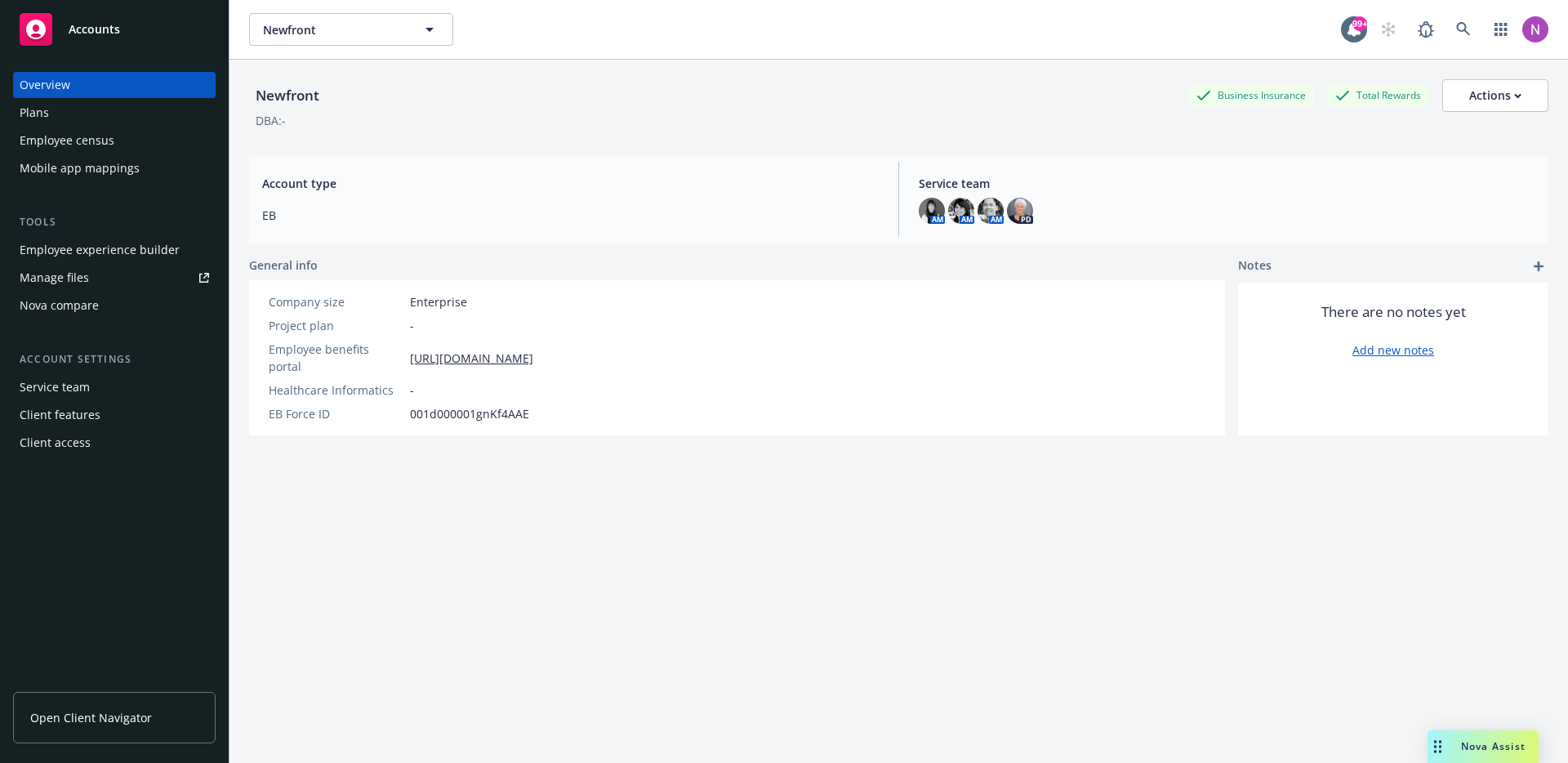
click at [117, 167] on div "Mobile app mappings" at bounding box center [80, 169] width 120 height 27
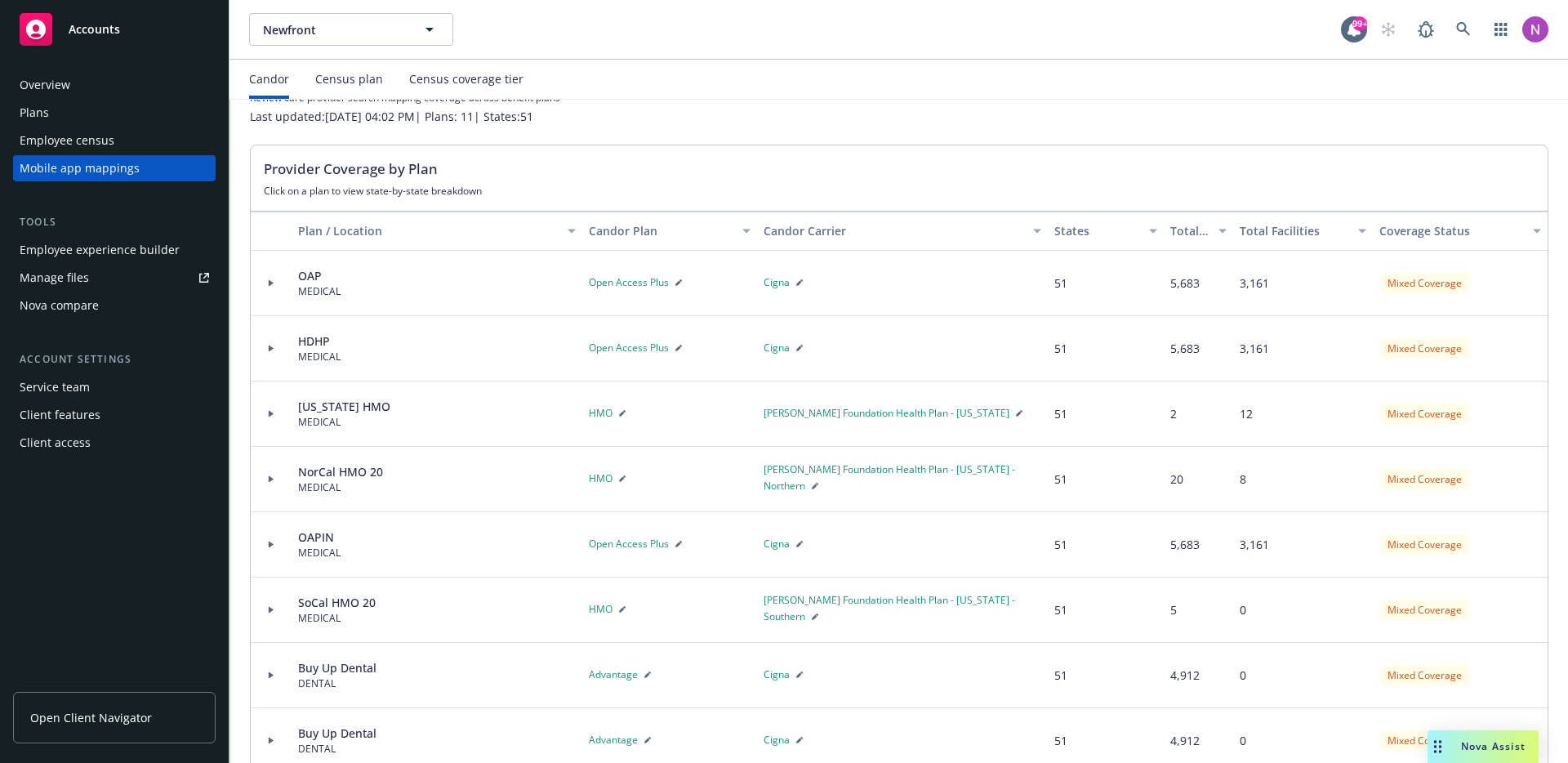
scroll to position [63, 0]
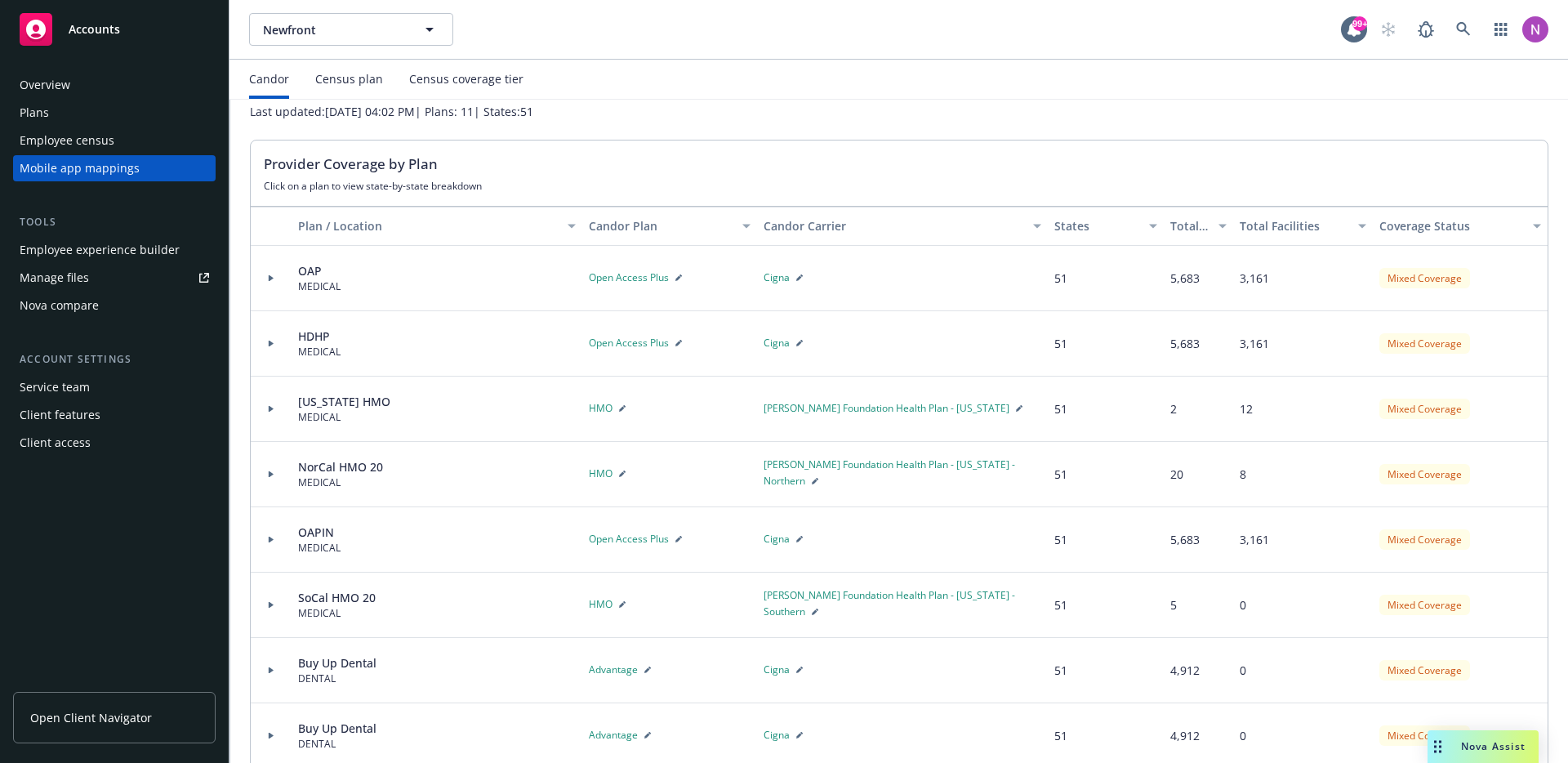
click at [273, 277] on icon at bounding box center [270, 278] width 6 height 5
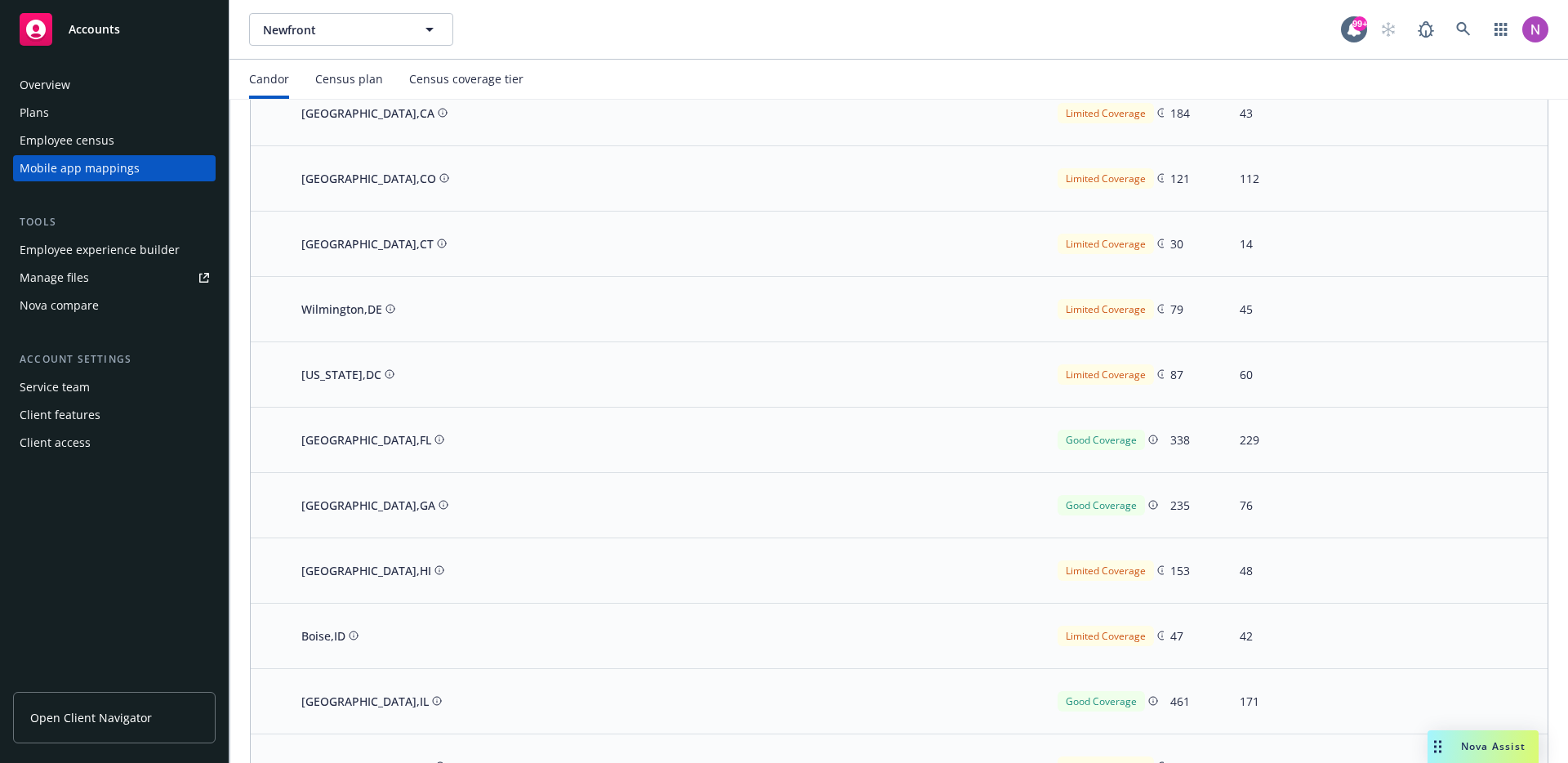
scroll to position [0, 0]
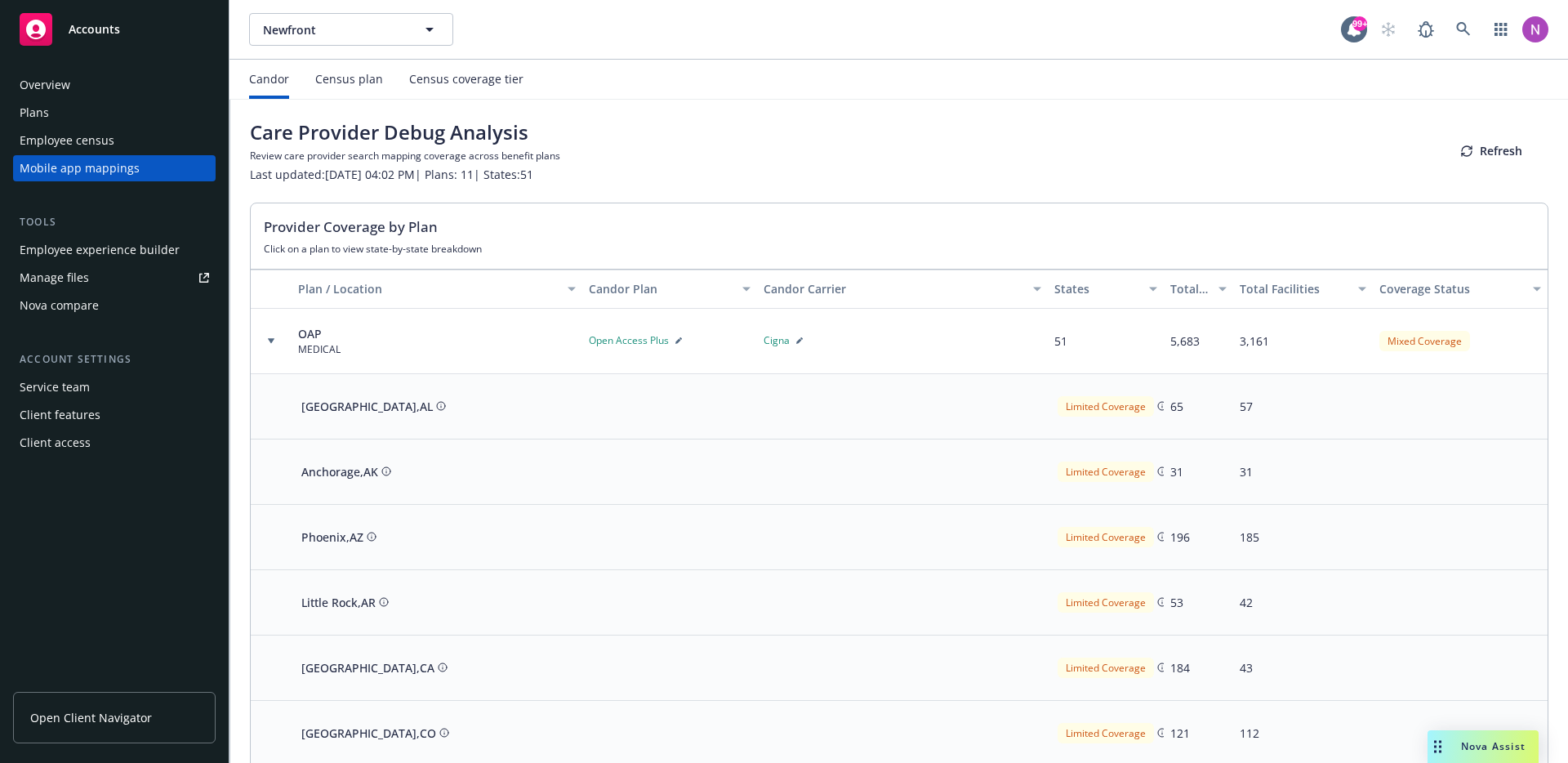
drag, startPoint x: 375, startPoint y: 405, endPoint x: 399, endPoint y: 408, distance: 24.2
click at [399, 408] on button "[GEOGRAPHIC_DATA] , [GEOGRAPHIC_DATA]" at bounding box center [373, 406] width 151 height 24
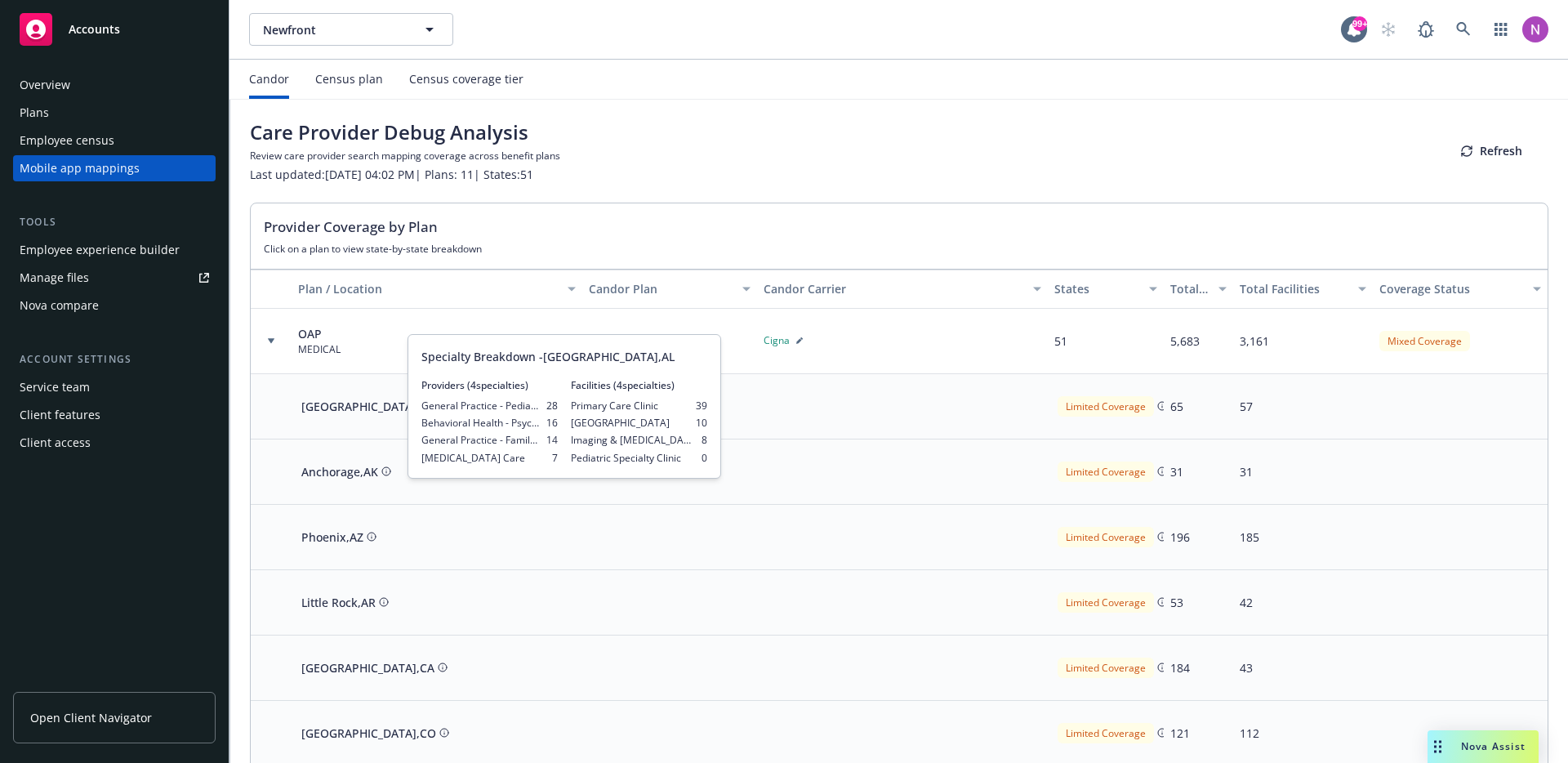
click at [795, 455] on div at bounding box center [902, 472] width 291 height 65
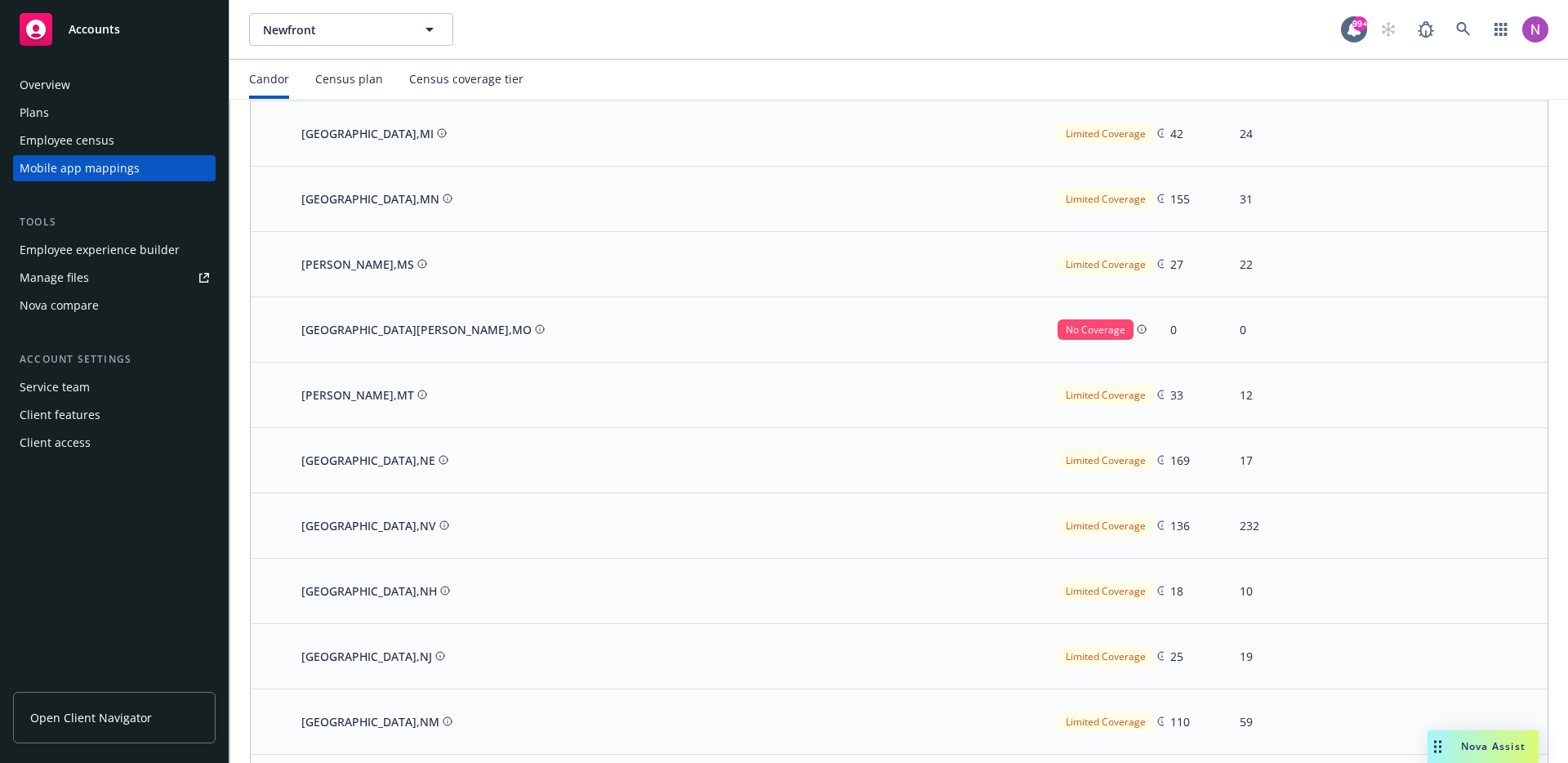
scroll to position [1711, 0]
click at [353, 323] on div "[GEOGRAPHIC_DATA] , [GEOGRAPHIC_DATA]" at bounding box center [416, 328] width 230 height 17
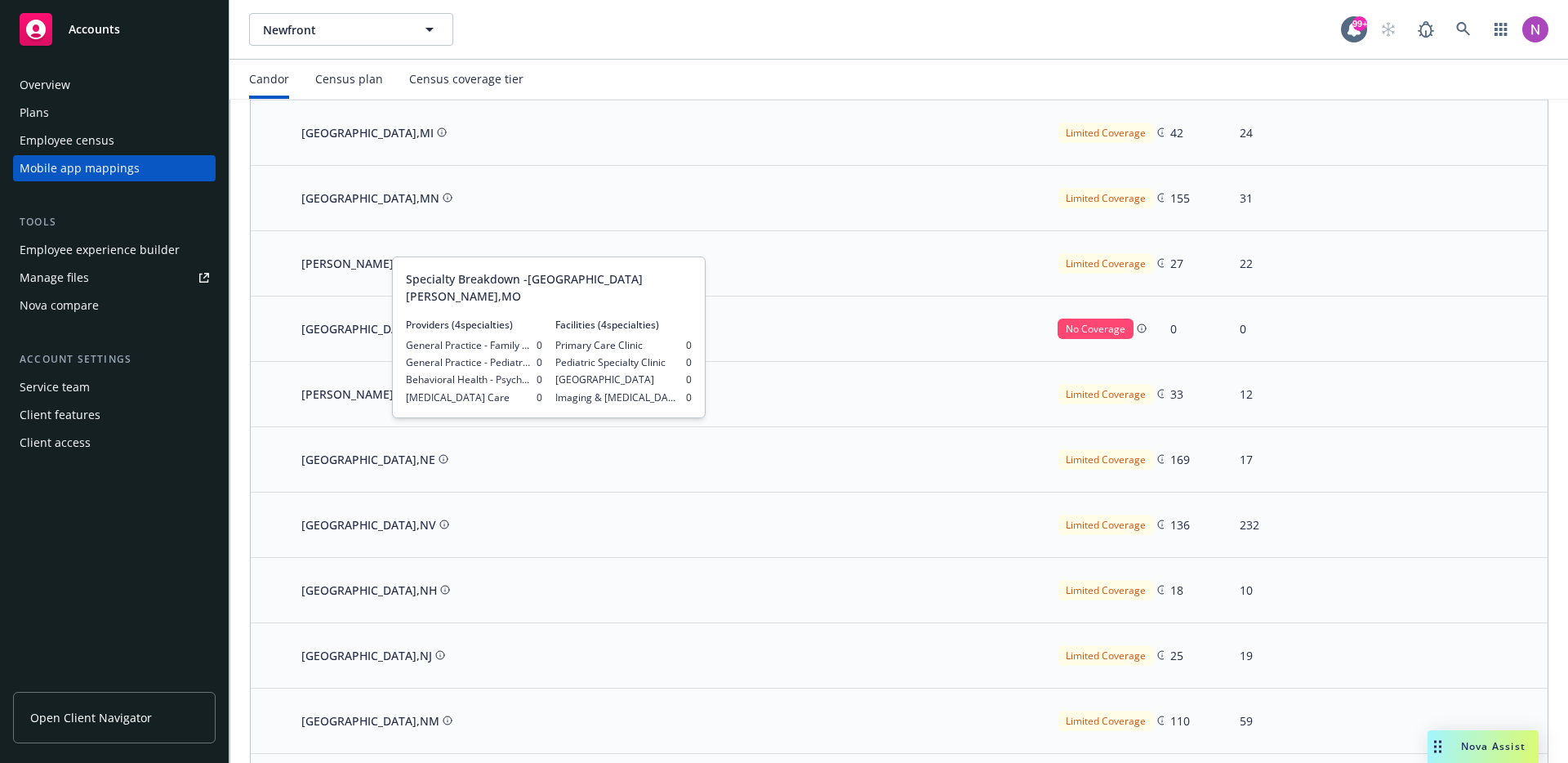
click at [354, 323] on div "[GEOGRAPHIC_DATA] , [GEOGRAPHIC_DATA]" at bounding box center [416, 328] width 230 height 17
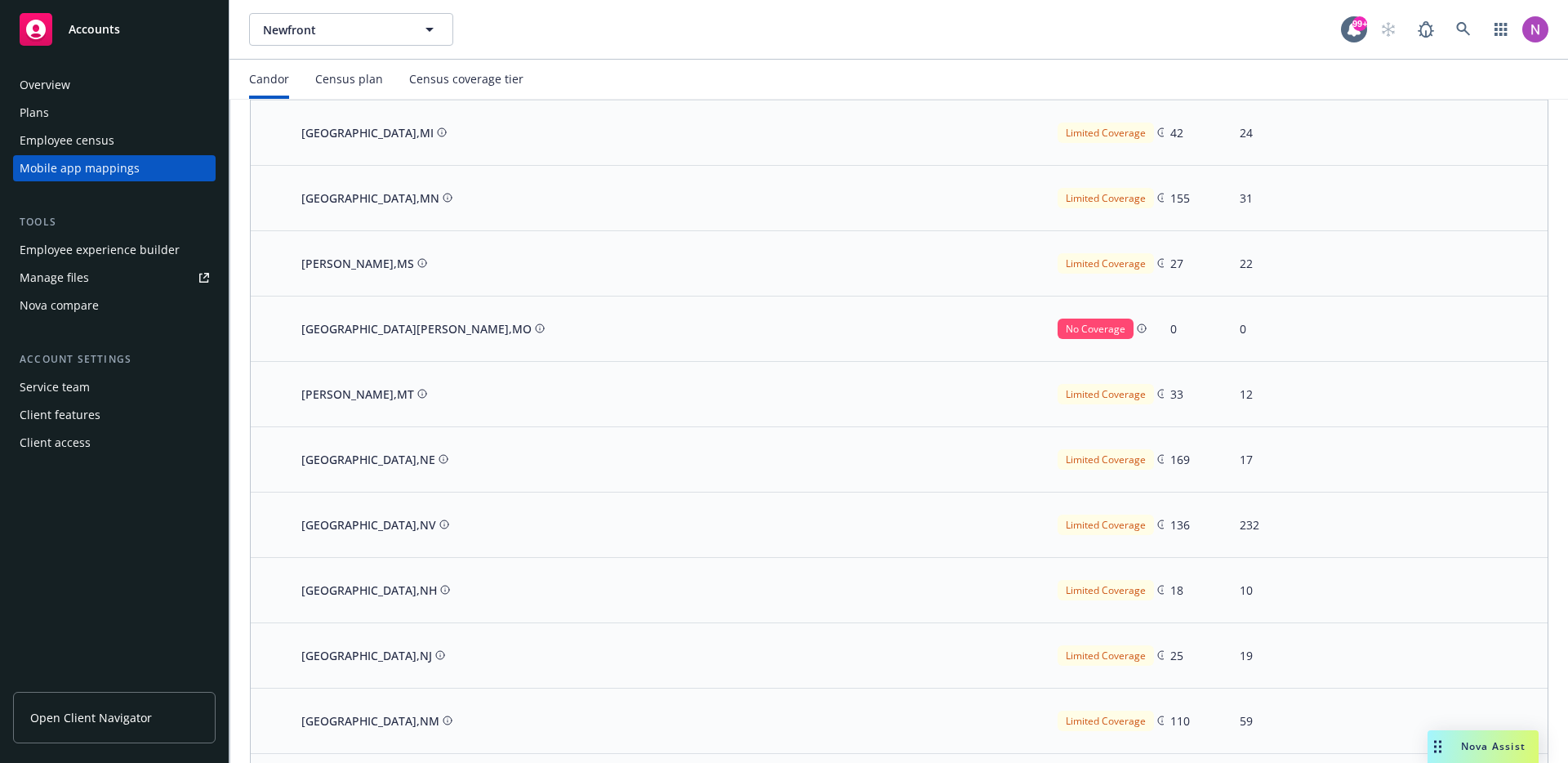
click at [354, 323] on div "[GEOGRAPHIC_DATA] , [GEOGRAPHIC_DATA]" at bounding box center [416, 328] width 230 height 17
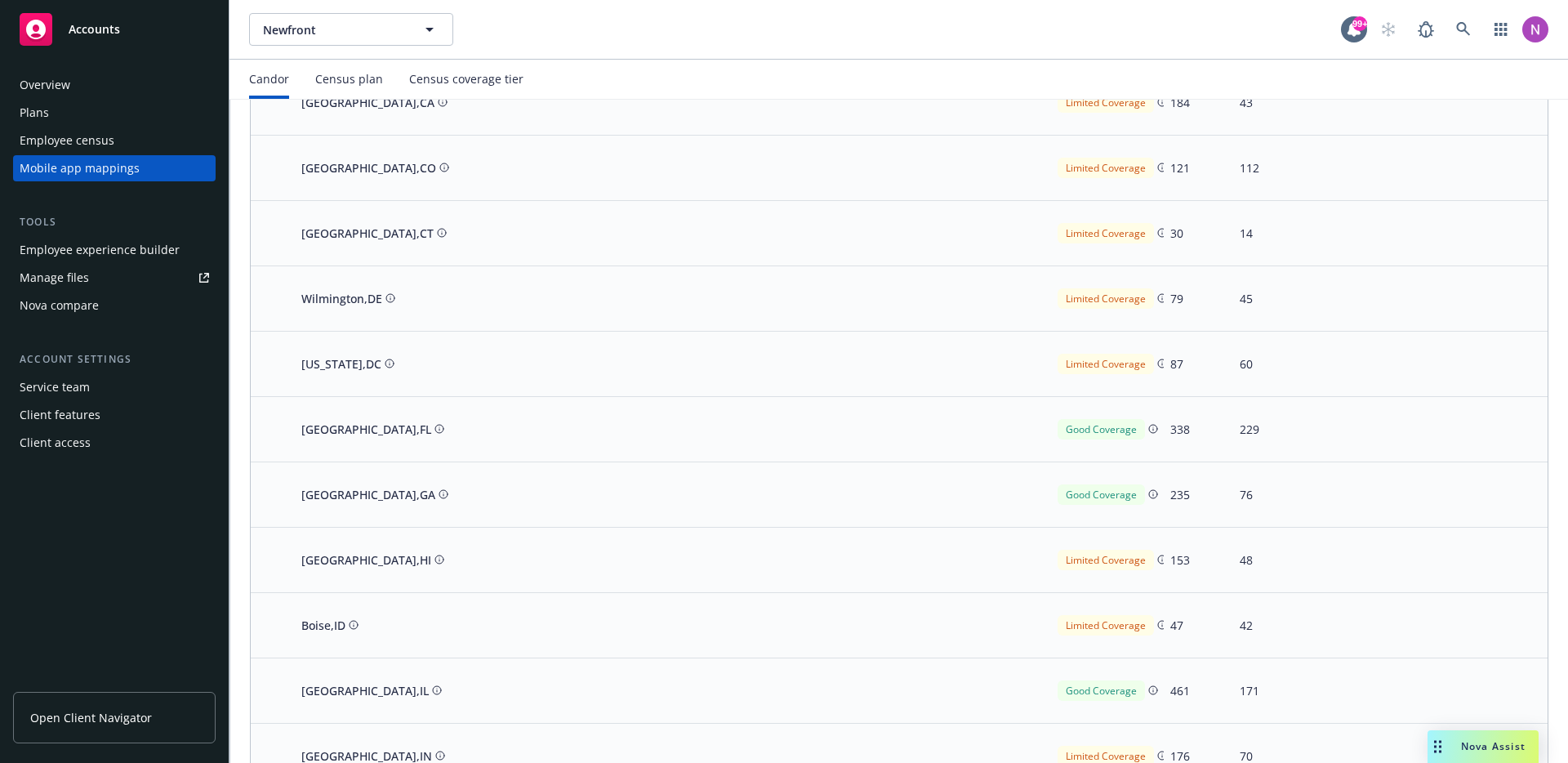
scroll to position [594, 0]
